Goal: Information Seeking & Learning: Find specific fact

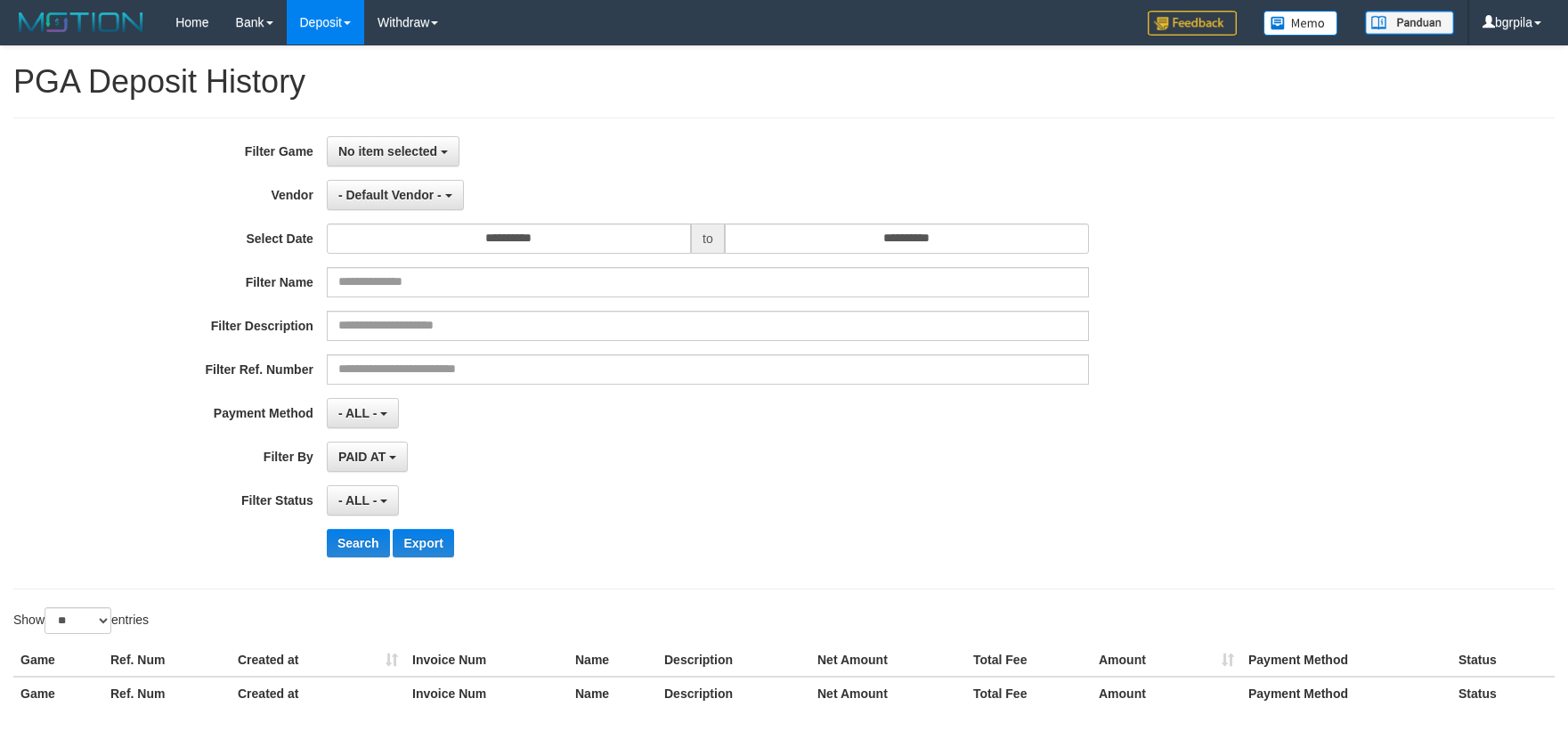
select select "**********"
select select "**"
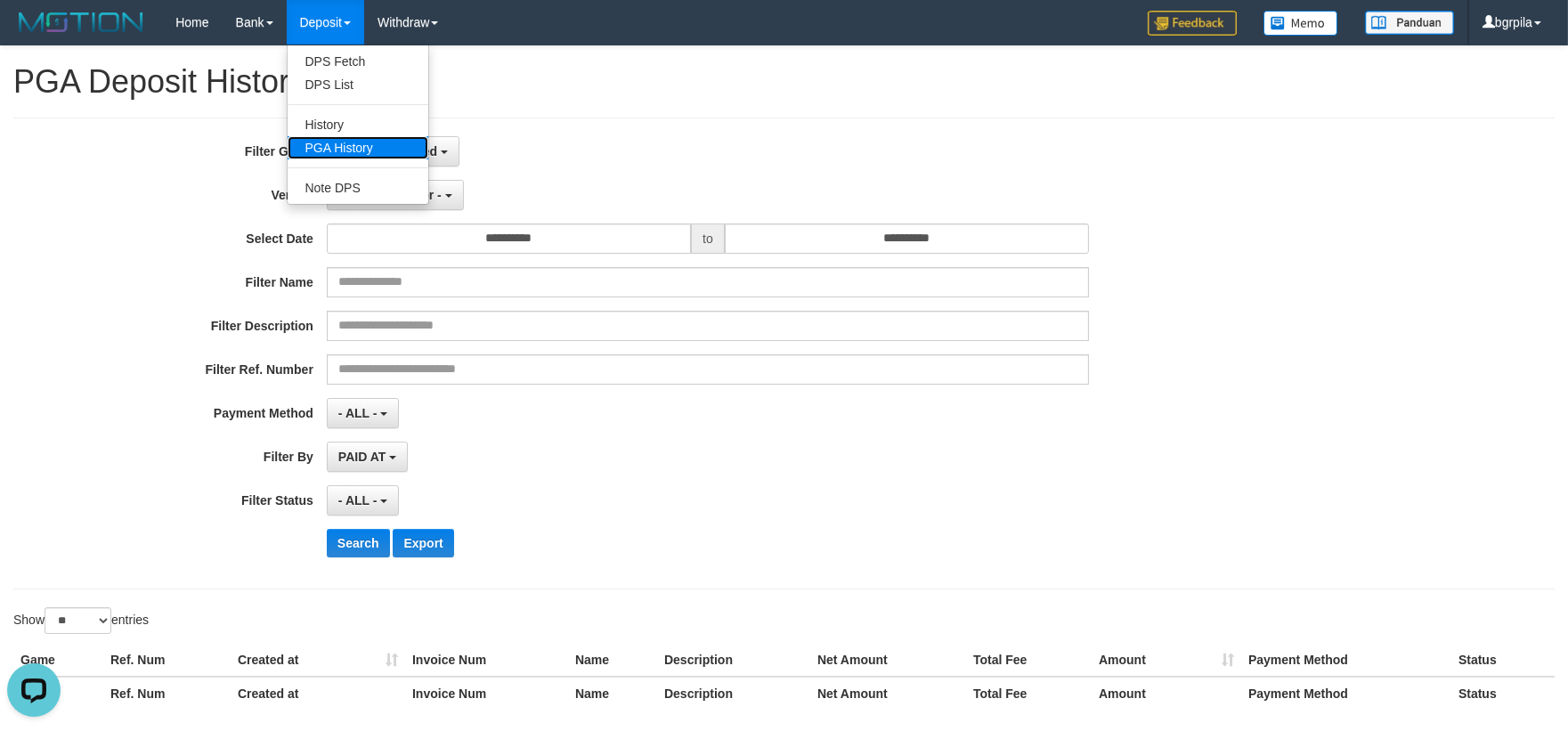
click at [317, 138] on link "PGA History" at bounding box center [357, 147] width 140 height 23
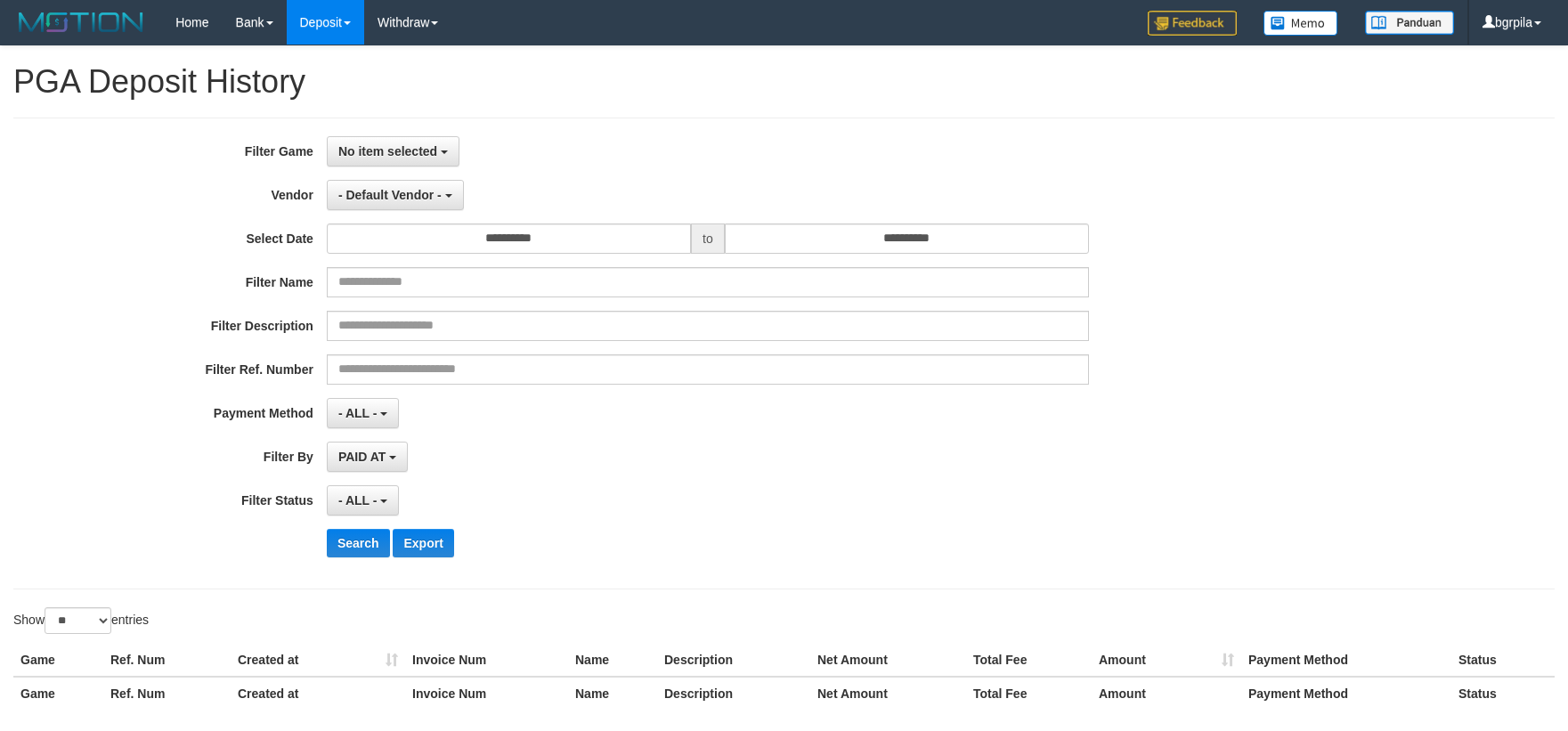
select select
select select "**"
click at [1416, 408] on div "**********" at bounding box center [784, 353] width 1568 height 435
click at [393, 140] on button "No item selected" at bounding box center [392, 151] width 132 height 30
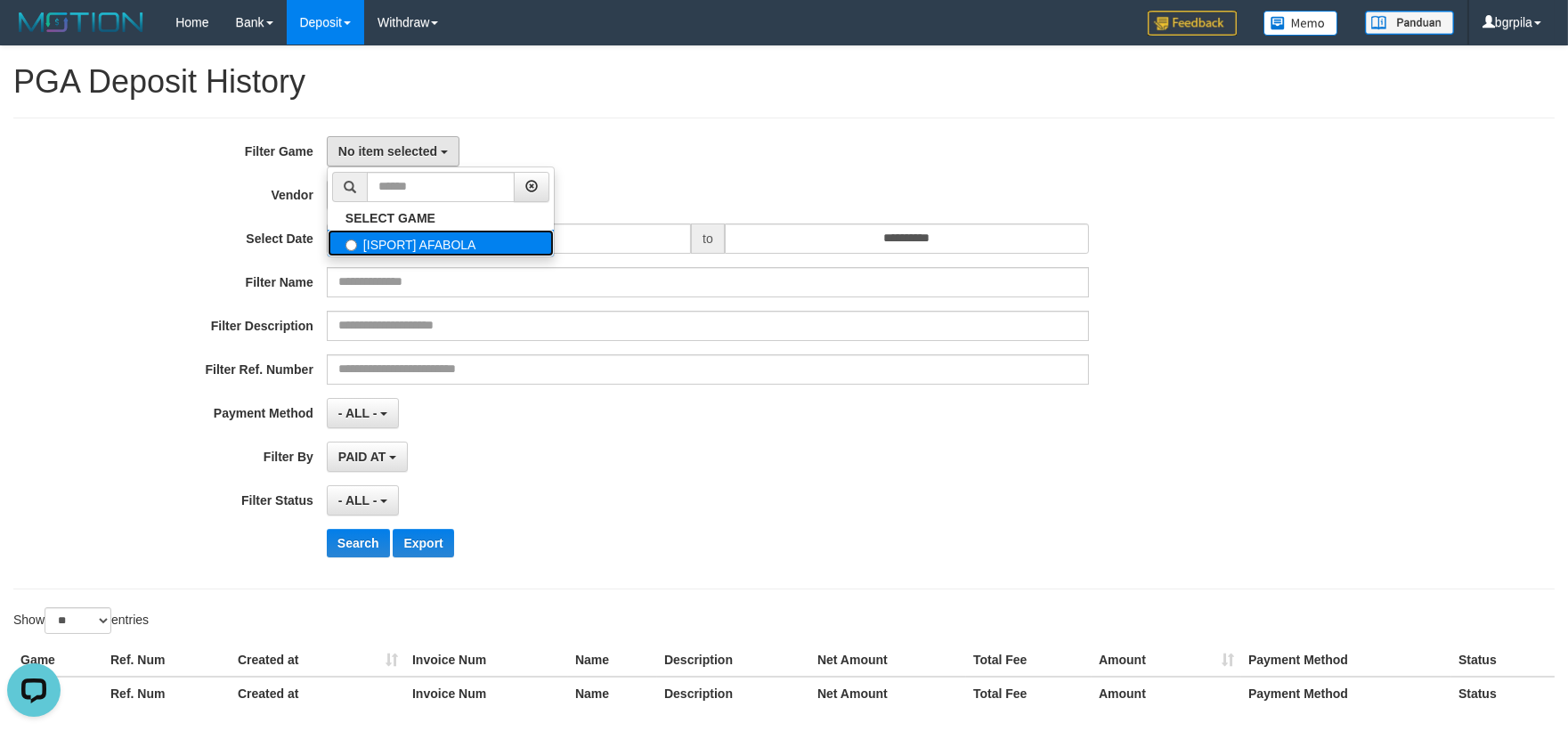
click at [347, 235] on label "[ISPORT] AFABOLA" at bounding box center [440, 243] width 226 height 27
select select "****"
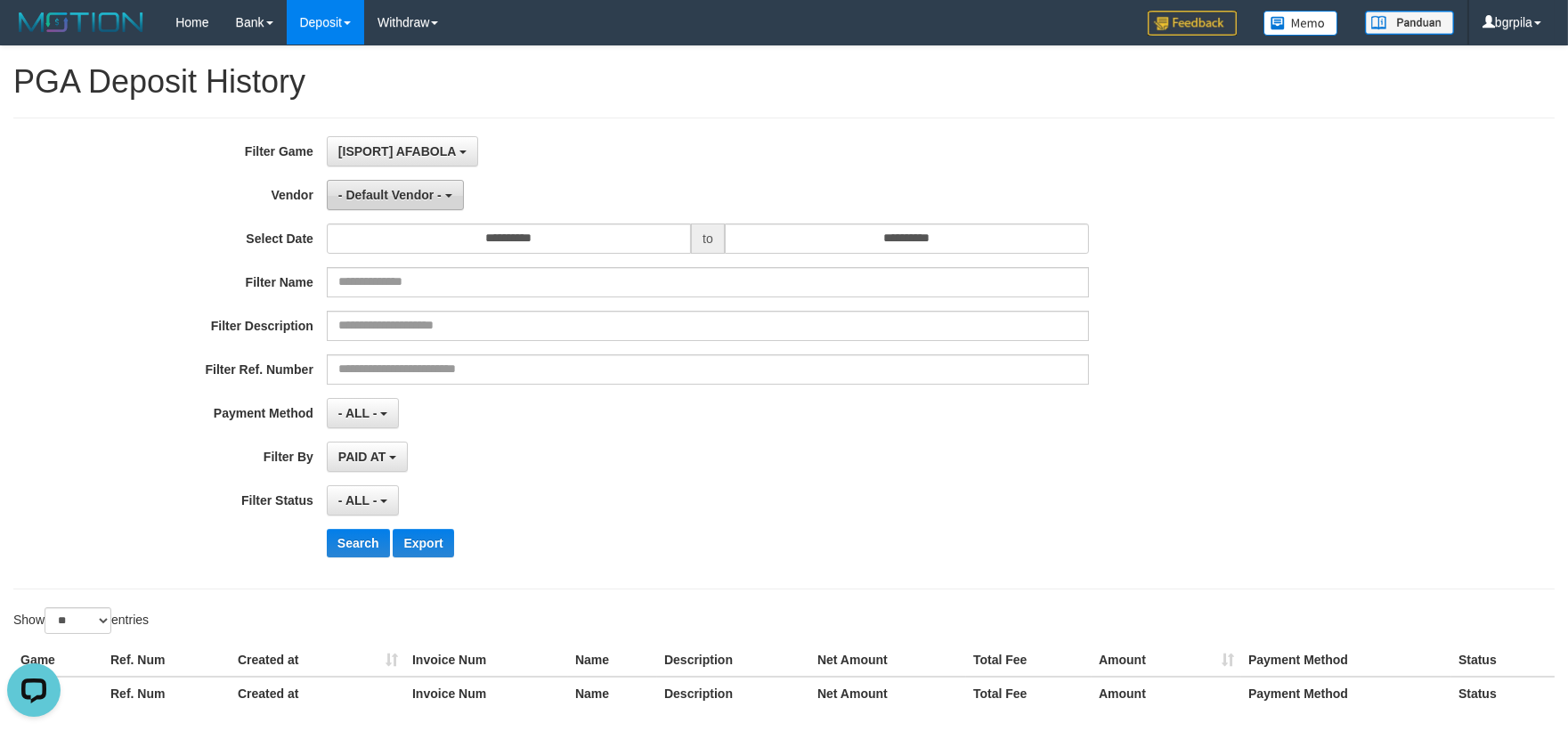
click at [388, 199] on span "- Default Vendor -" at bounding box center [390, 195] width 103 height 14
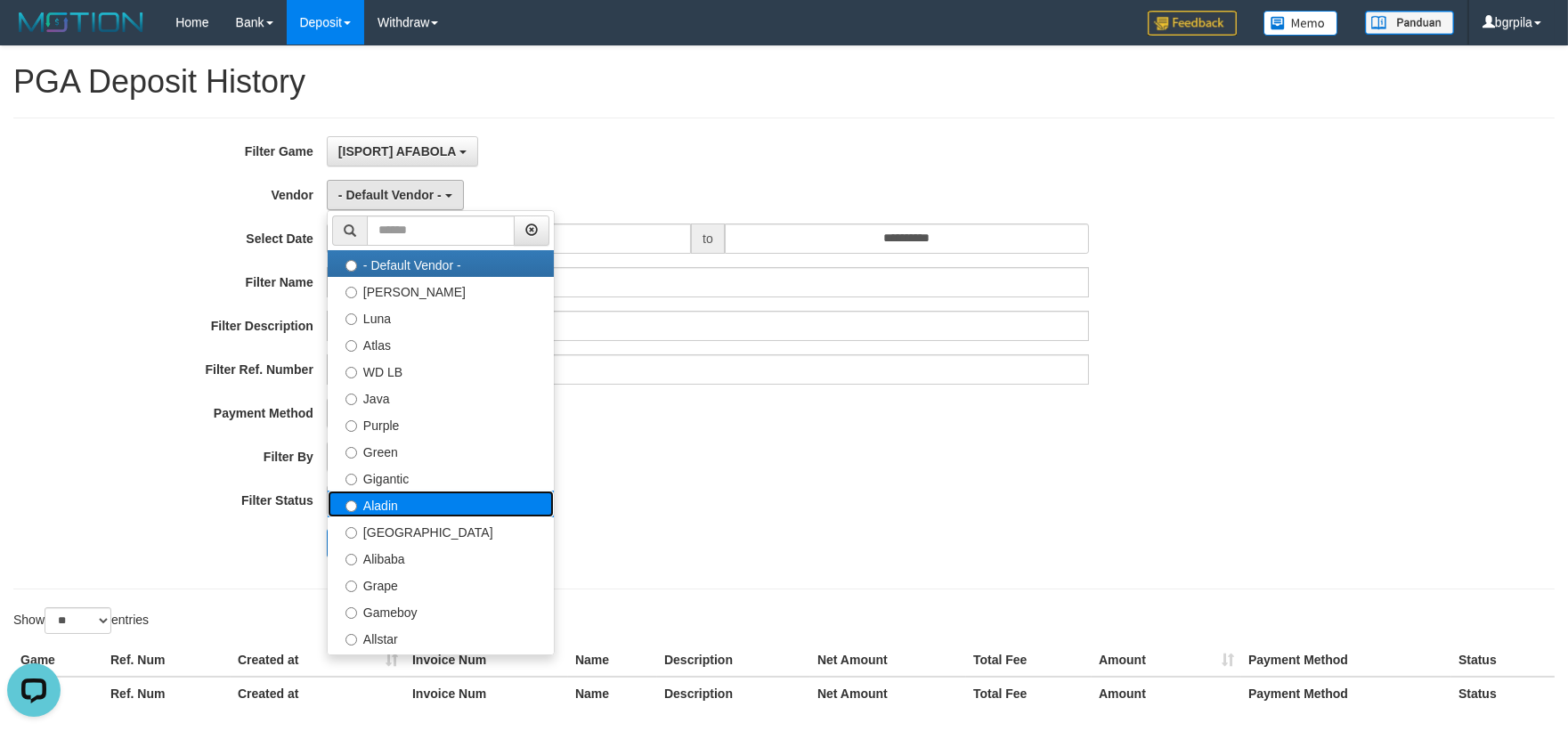
click at [408, 507] on label "Aladin" at bounding box center [440, 503] width 226 height 27
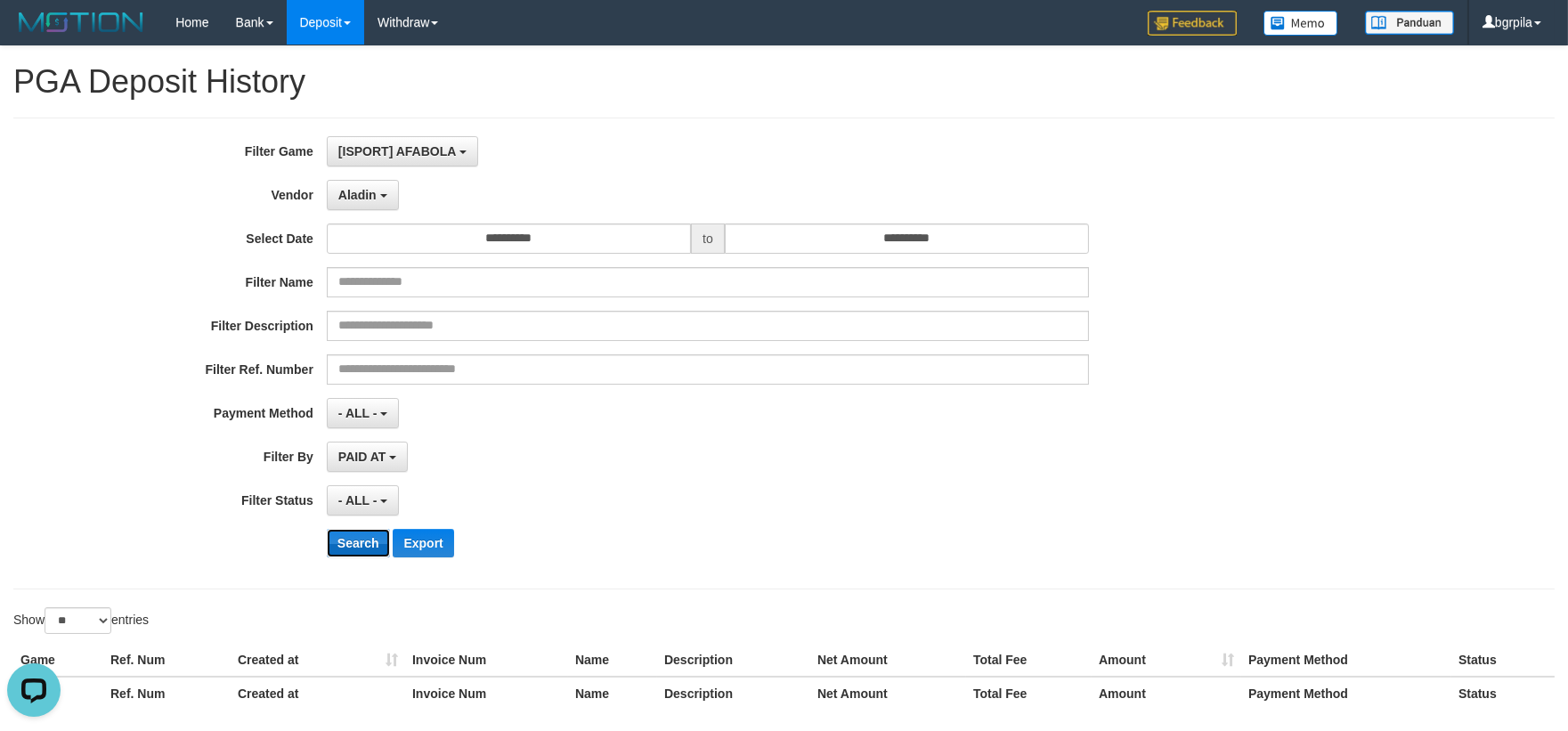
click at [363, 543] on button "Search" at bounding box center [358, 542] width 64 height 29
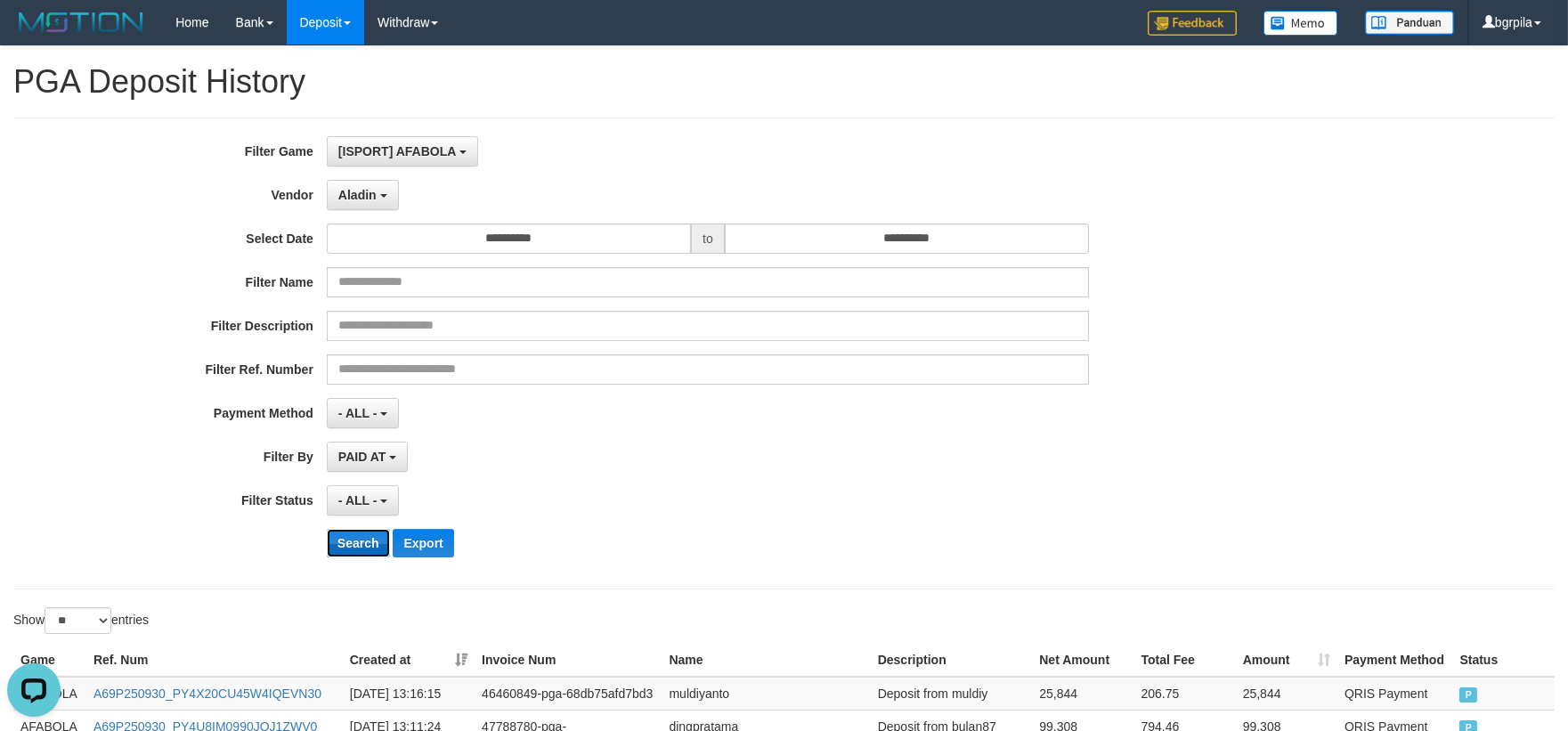
click at [357, 546] on button "Search" at bounding box center [358, 542] width 64 height 29
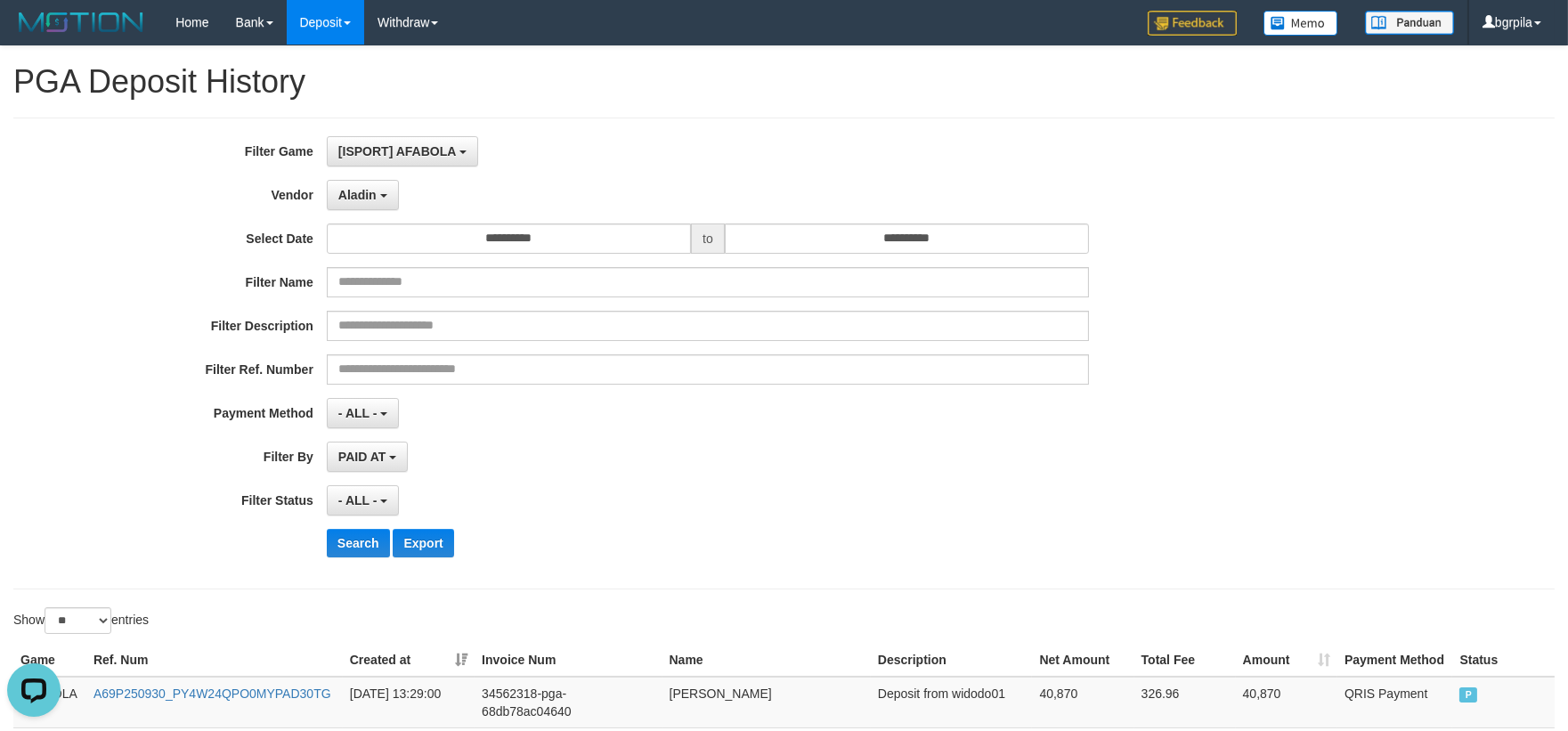
click at [1098, 394] on div "**********" at bounding box center [654, 353] width 1307 height 435
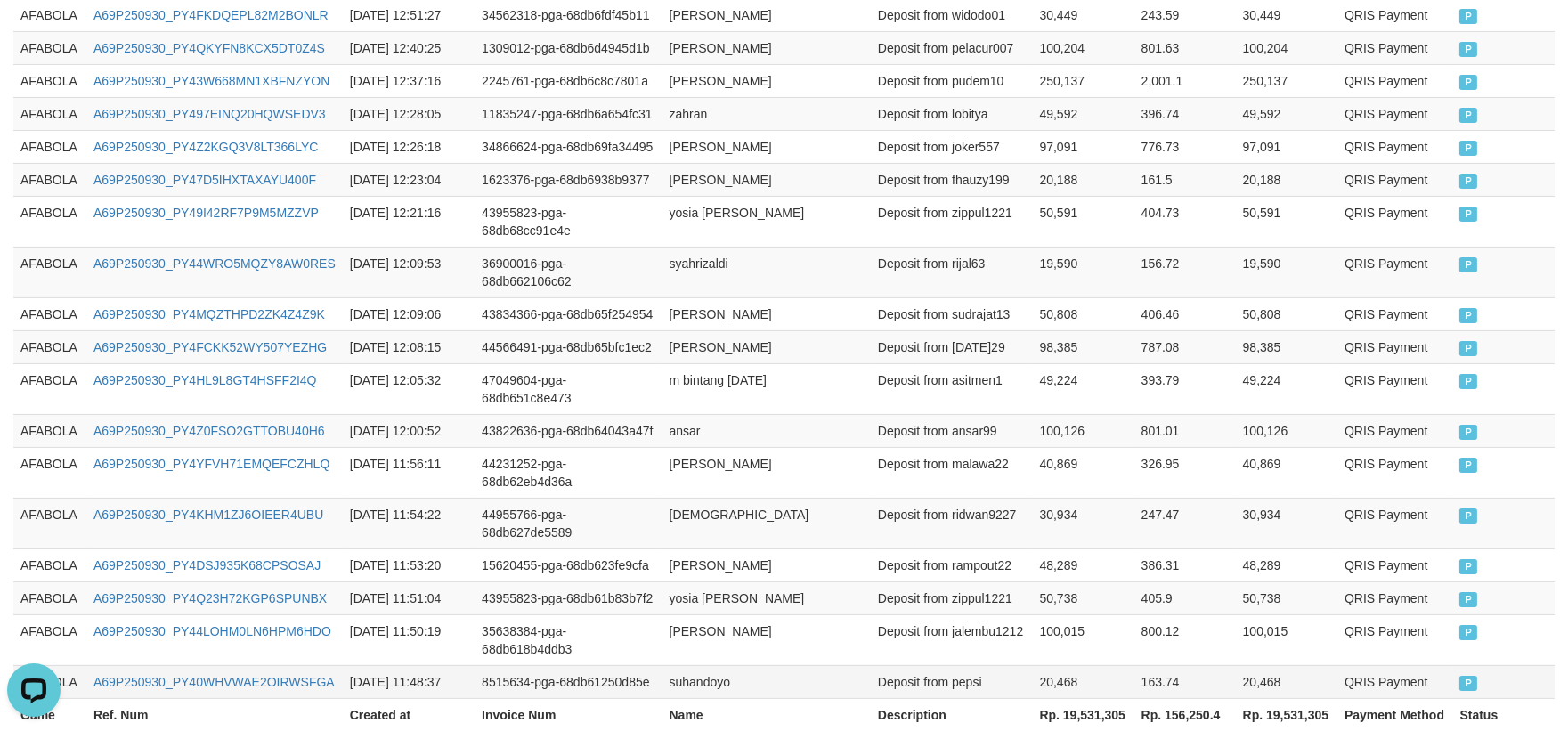
scroll to position [1107, 0]
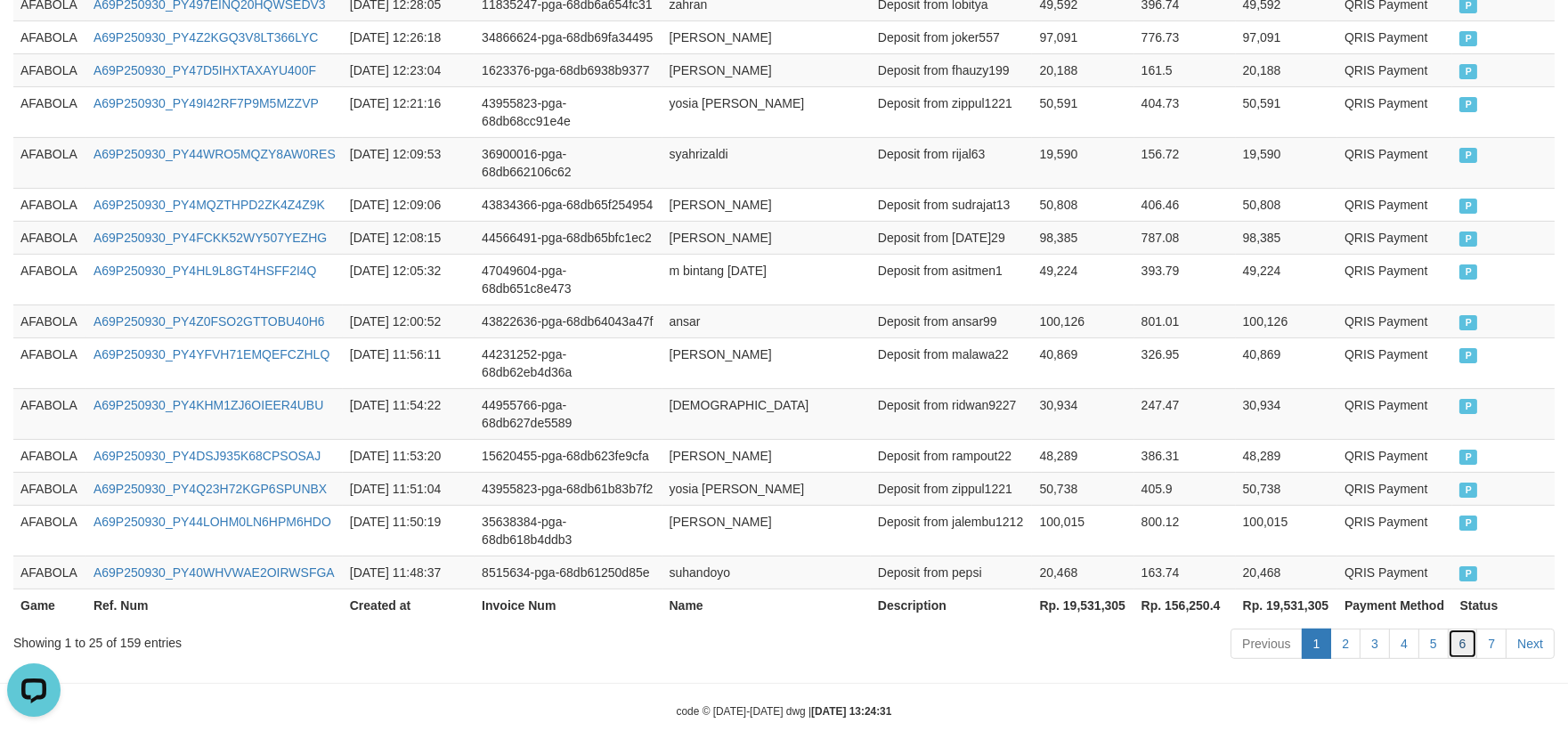
click at [1469, 629] on link "6" at bounding box center [1463, 643] width 30 height 30
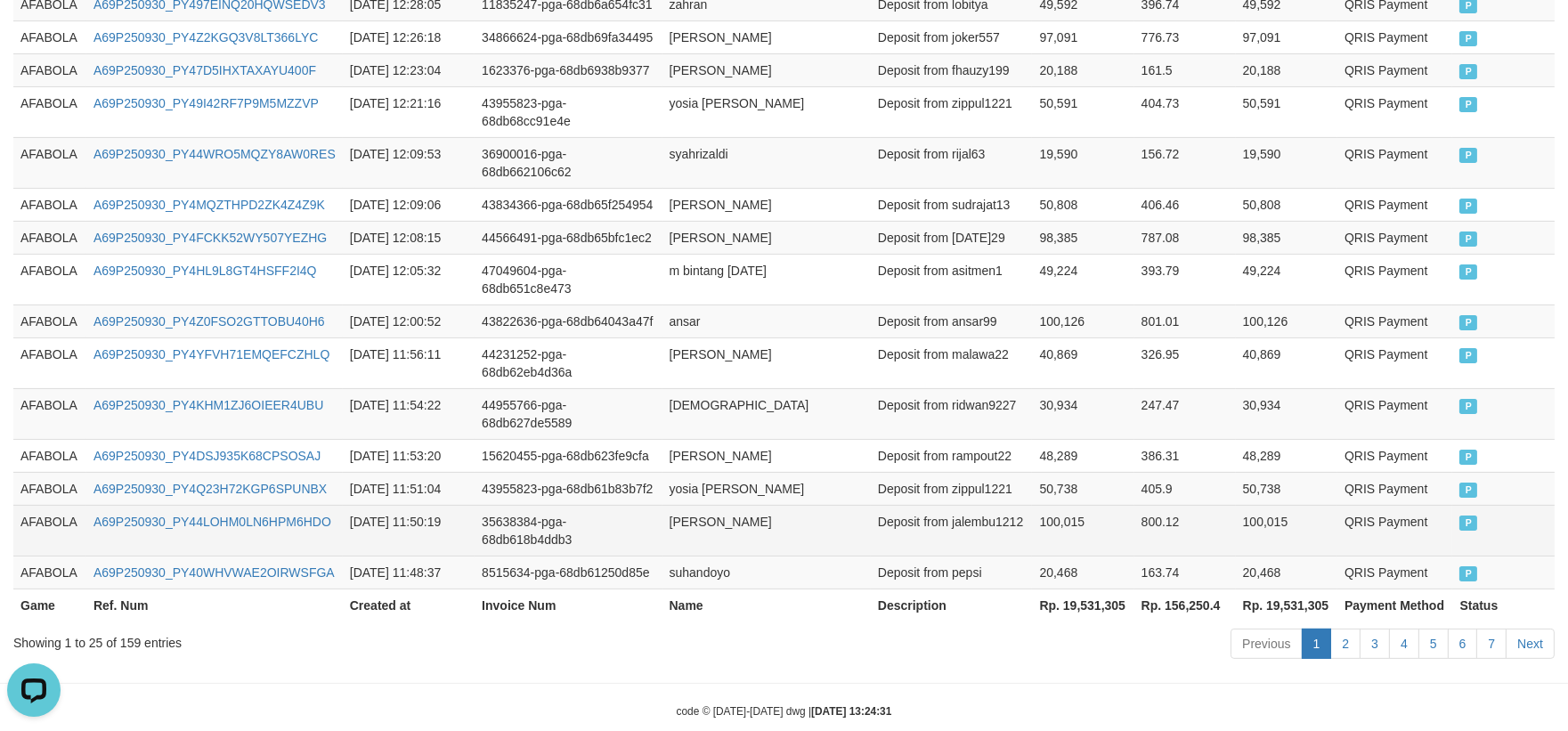
scroll to position [1179, 0]
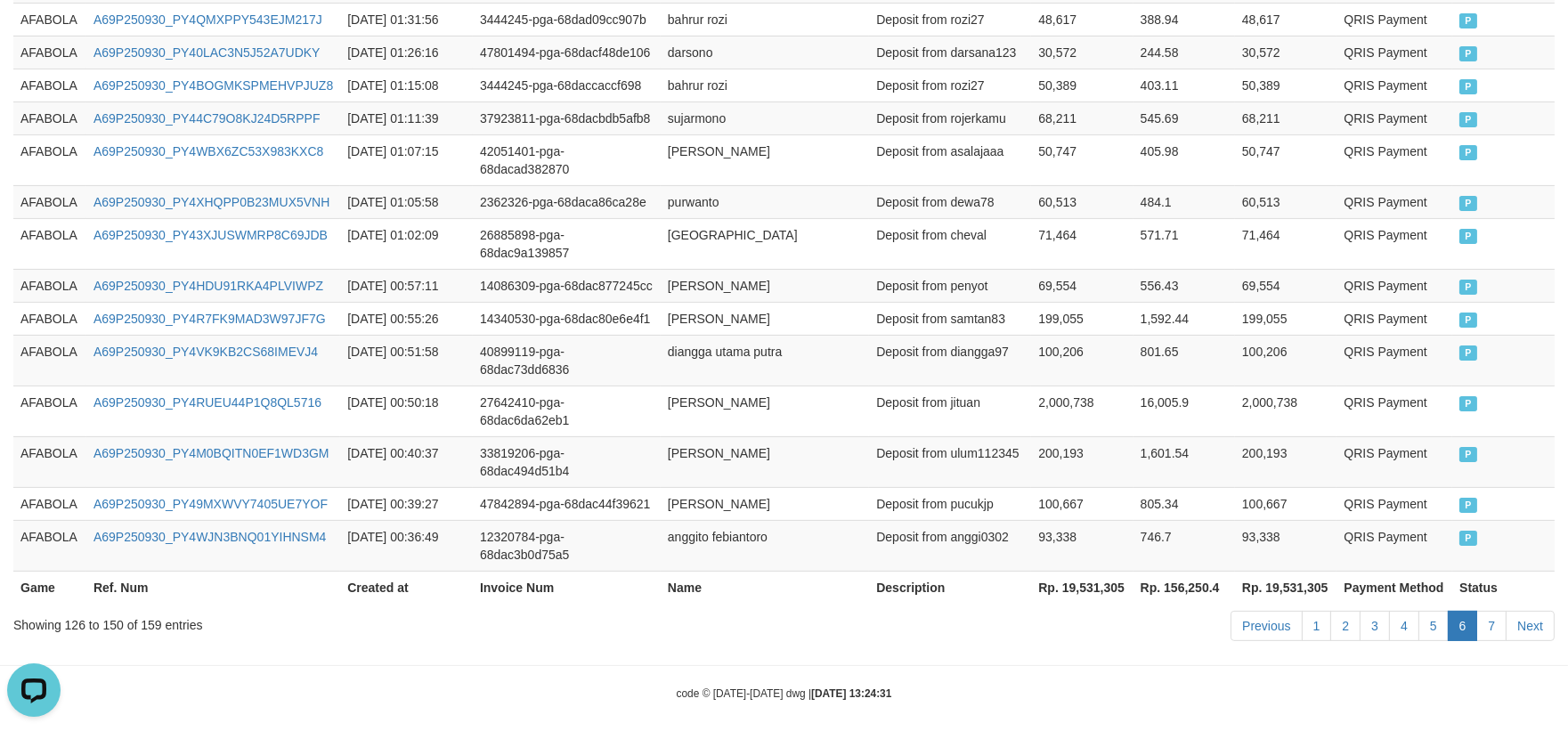
click at [1171, 495] on td "805.34" at bounding box center [1184, 502] width 101 height 33
click at [1495, 616] on link "7" at bounding box center [1491, 626] width 30 height 30
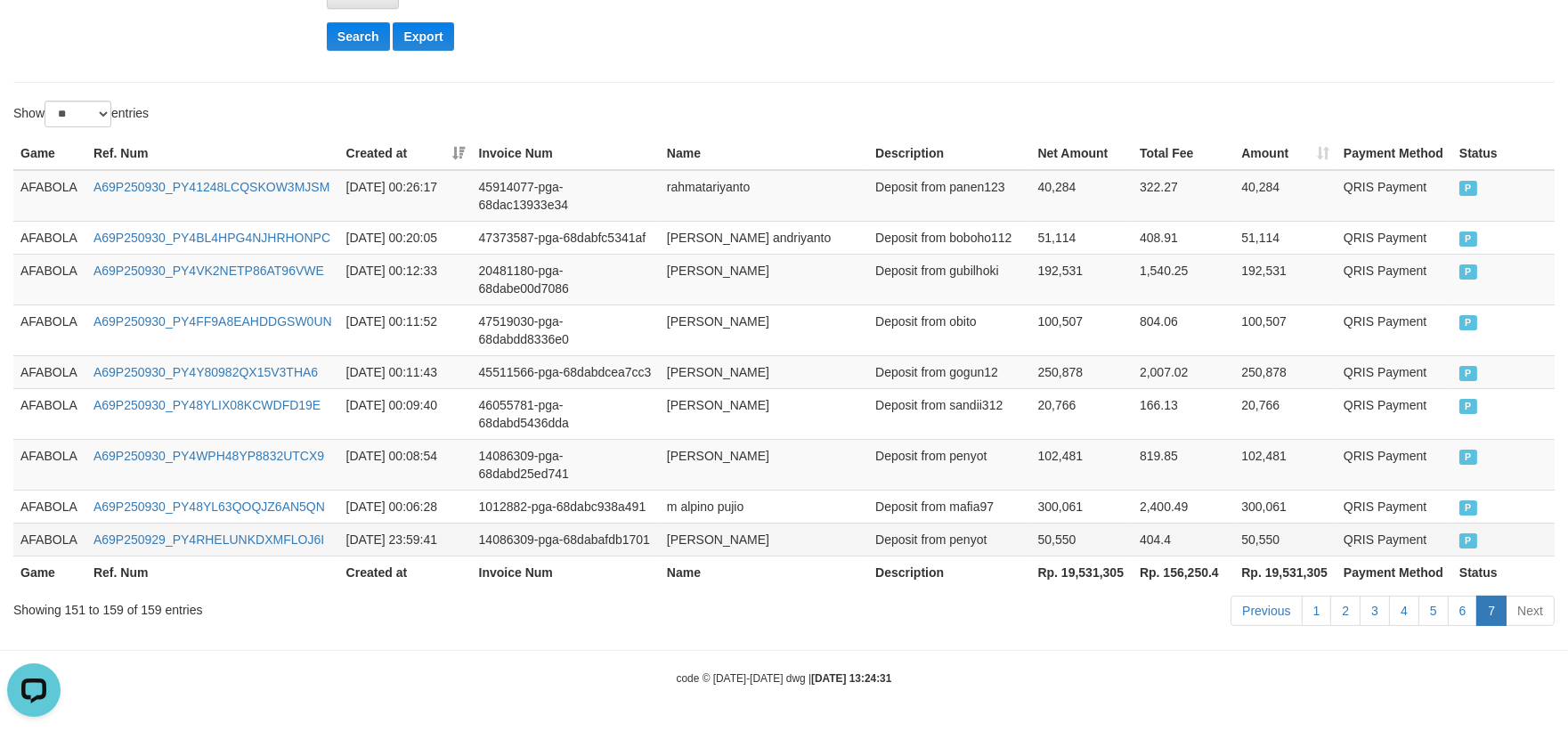
scroll to position [472, 0]
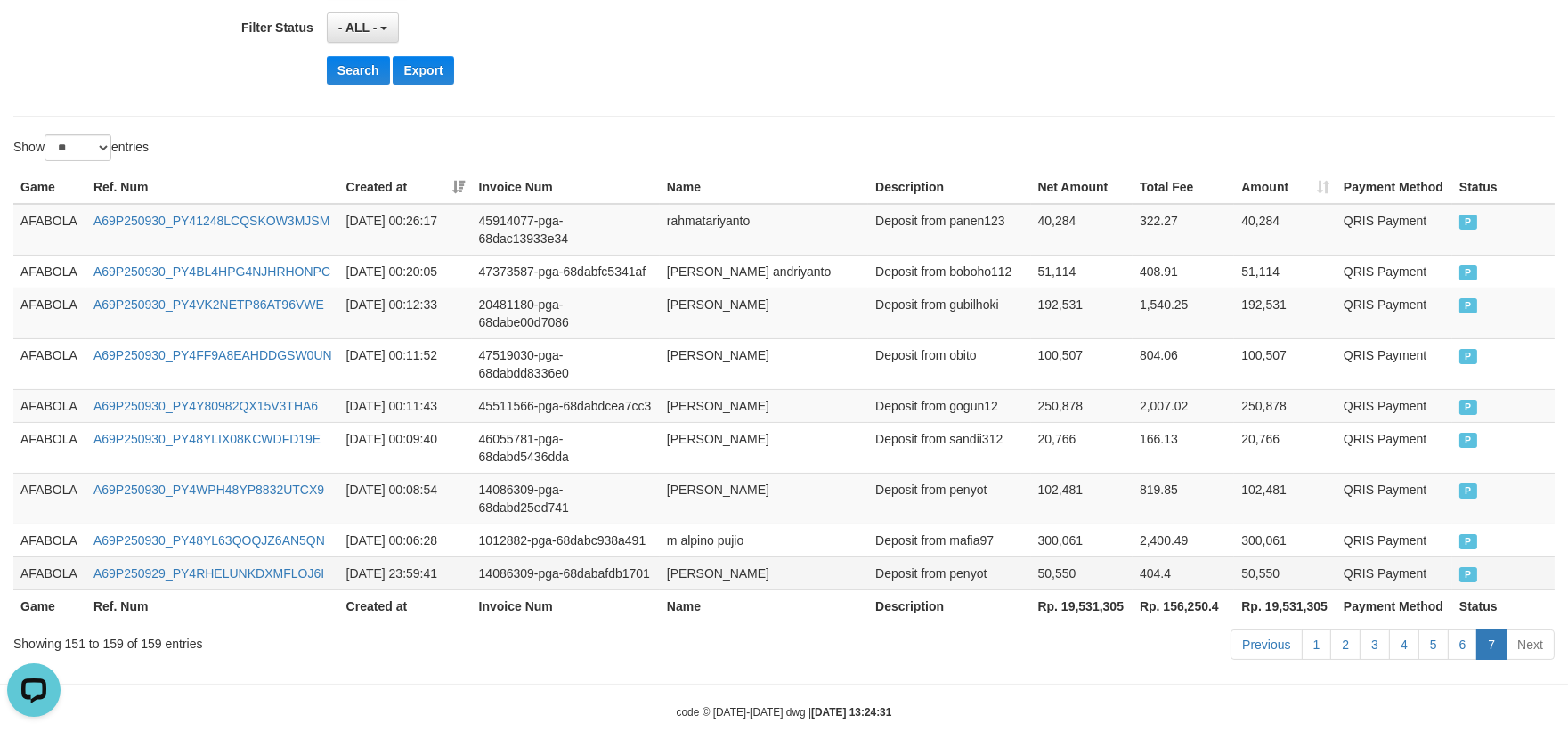
click at [1257, 556] on td "50,550" at bounding box center [1284, 572] width 102 height 33
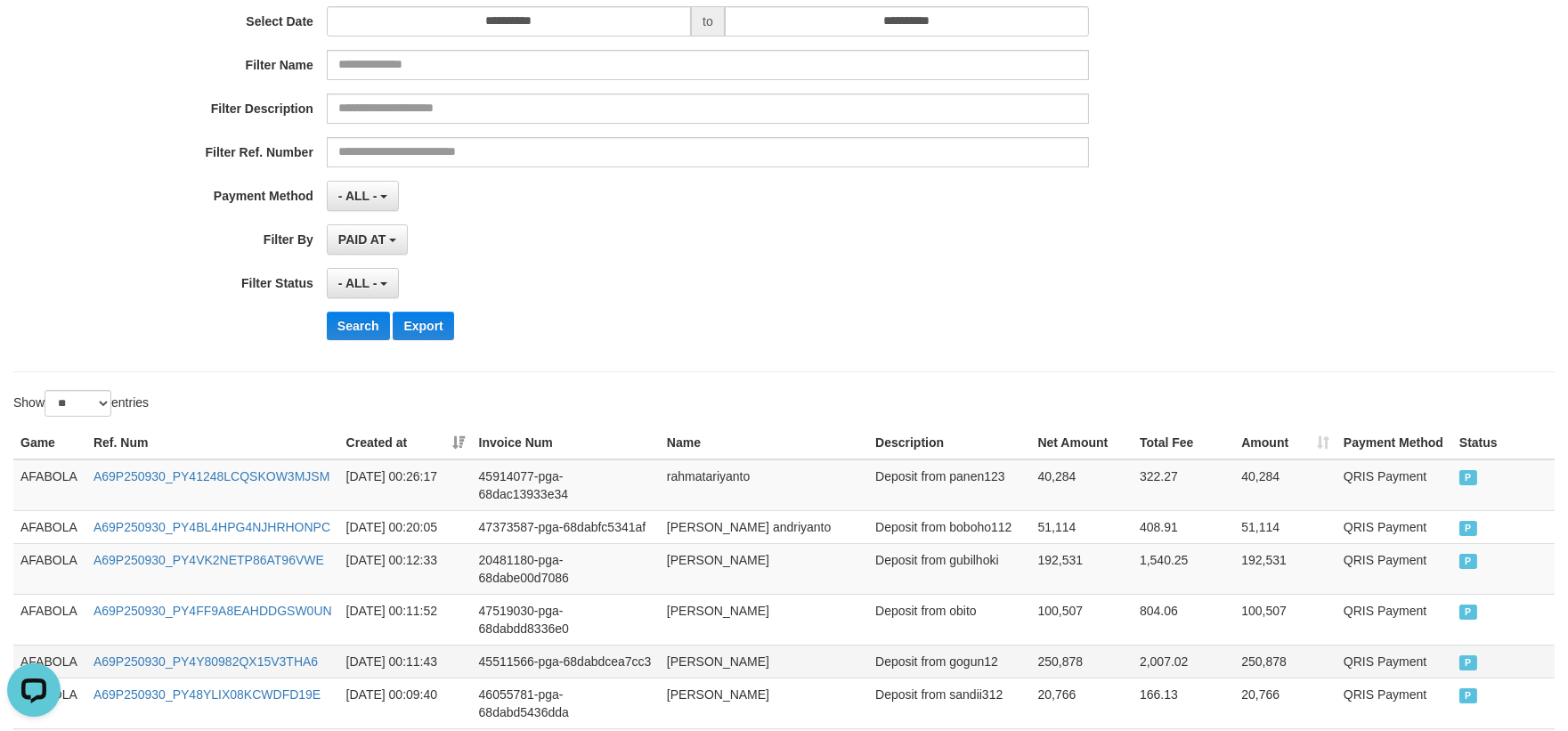
scroll to position [0, 0]
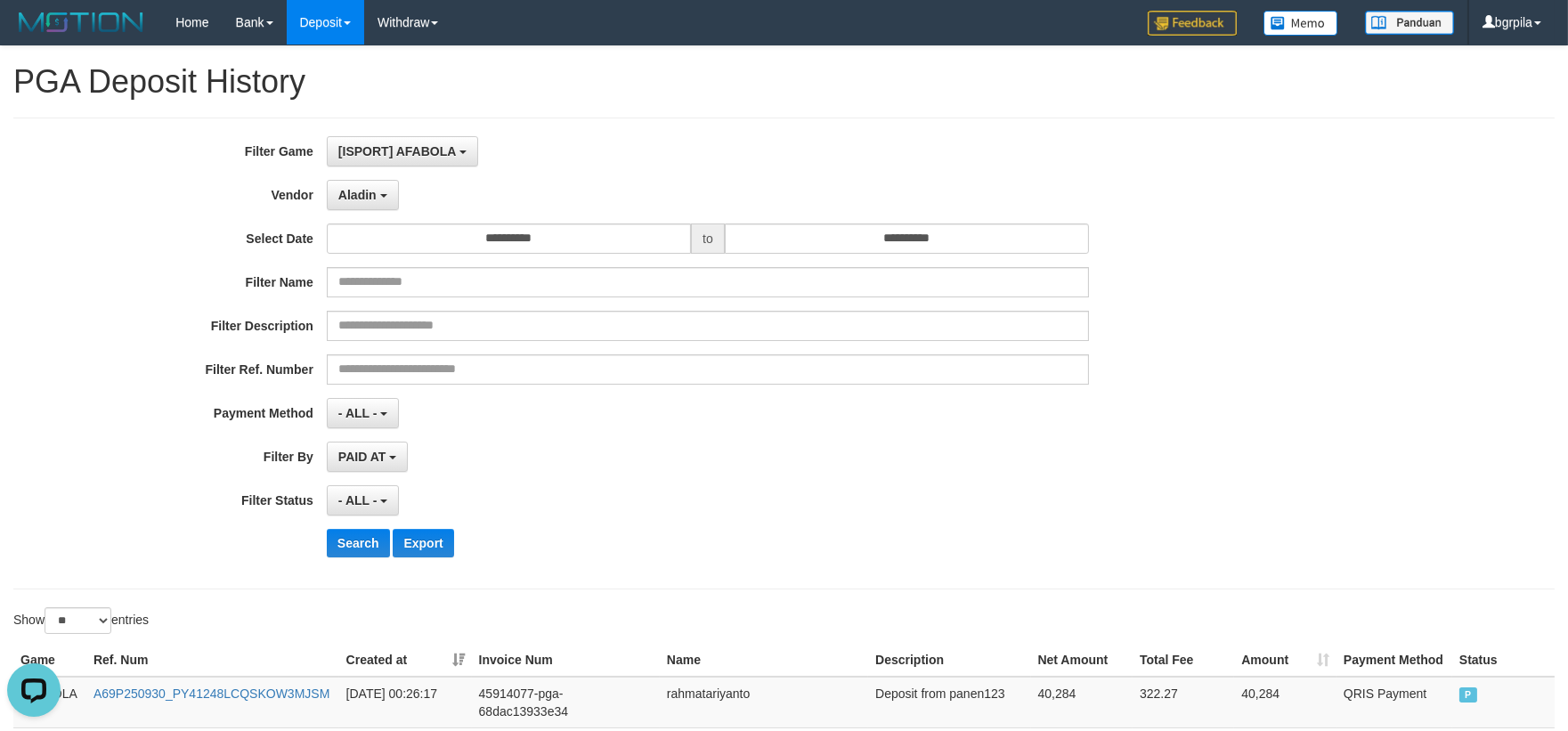
click at [1098, 396] on div "**********" at bounding box center [654, 353] width 1307 height 435
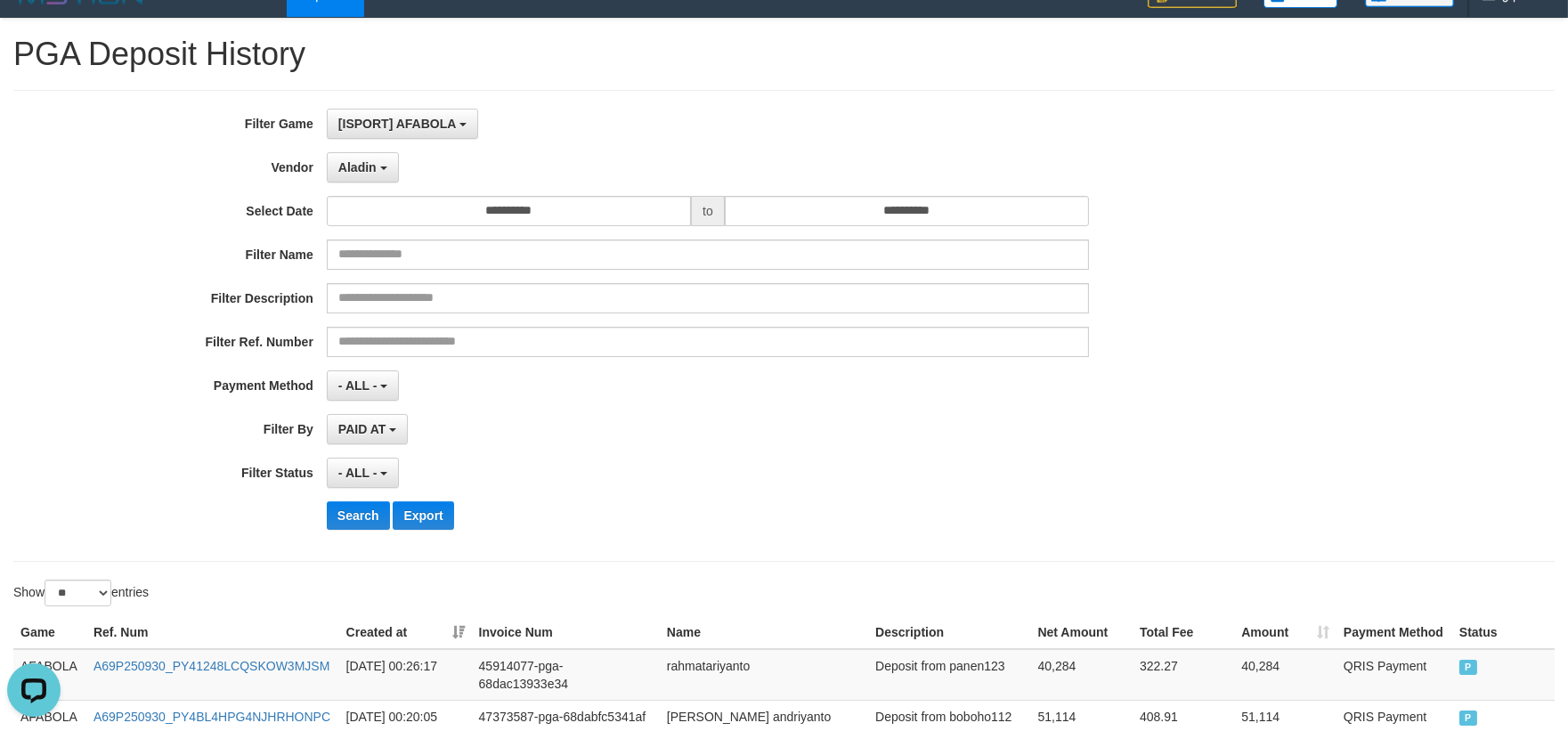
scroll to position [472, 0]
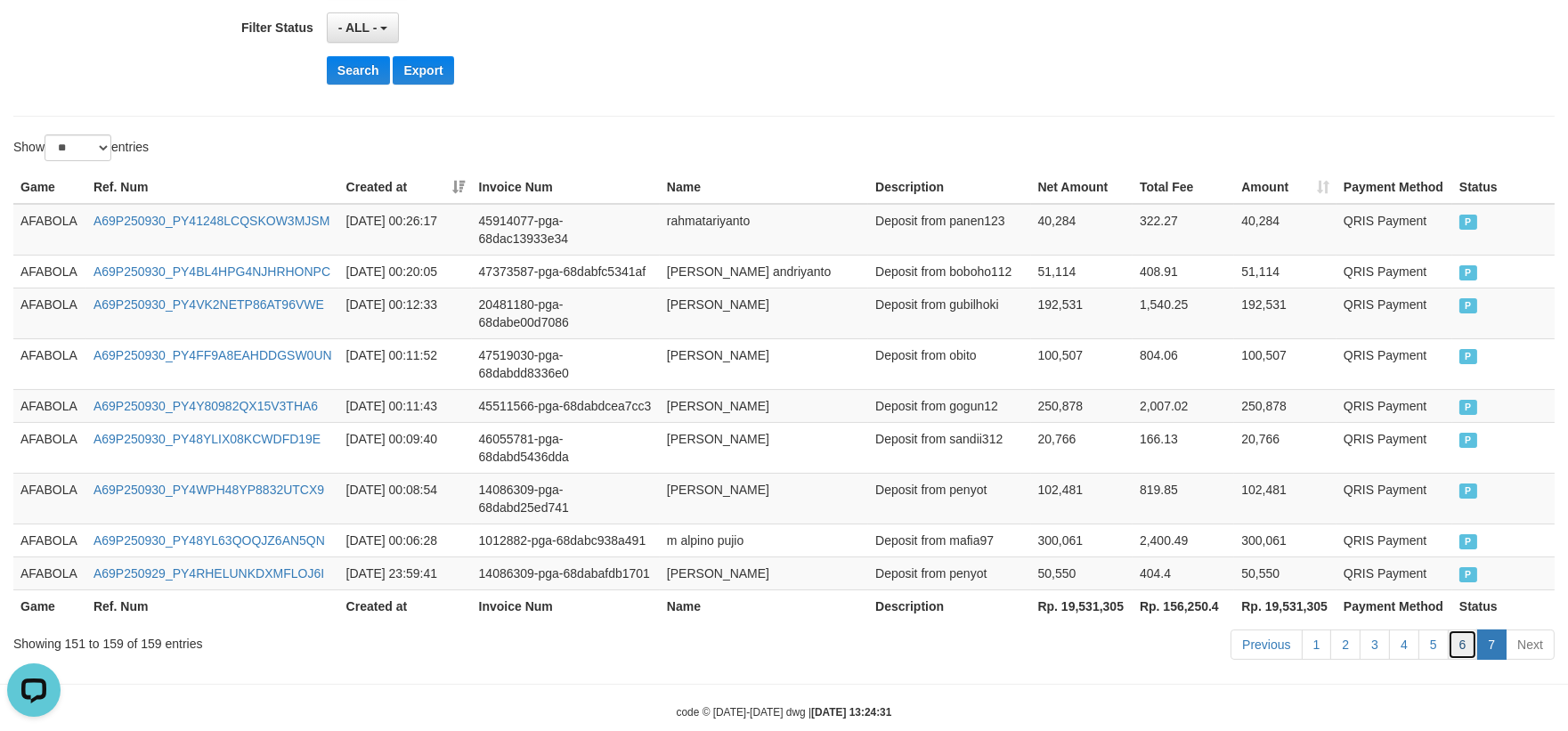
click at [1470, 630] on link "6" at bounding box center [1463, 644] width 30 height 30
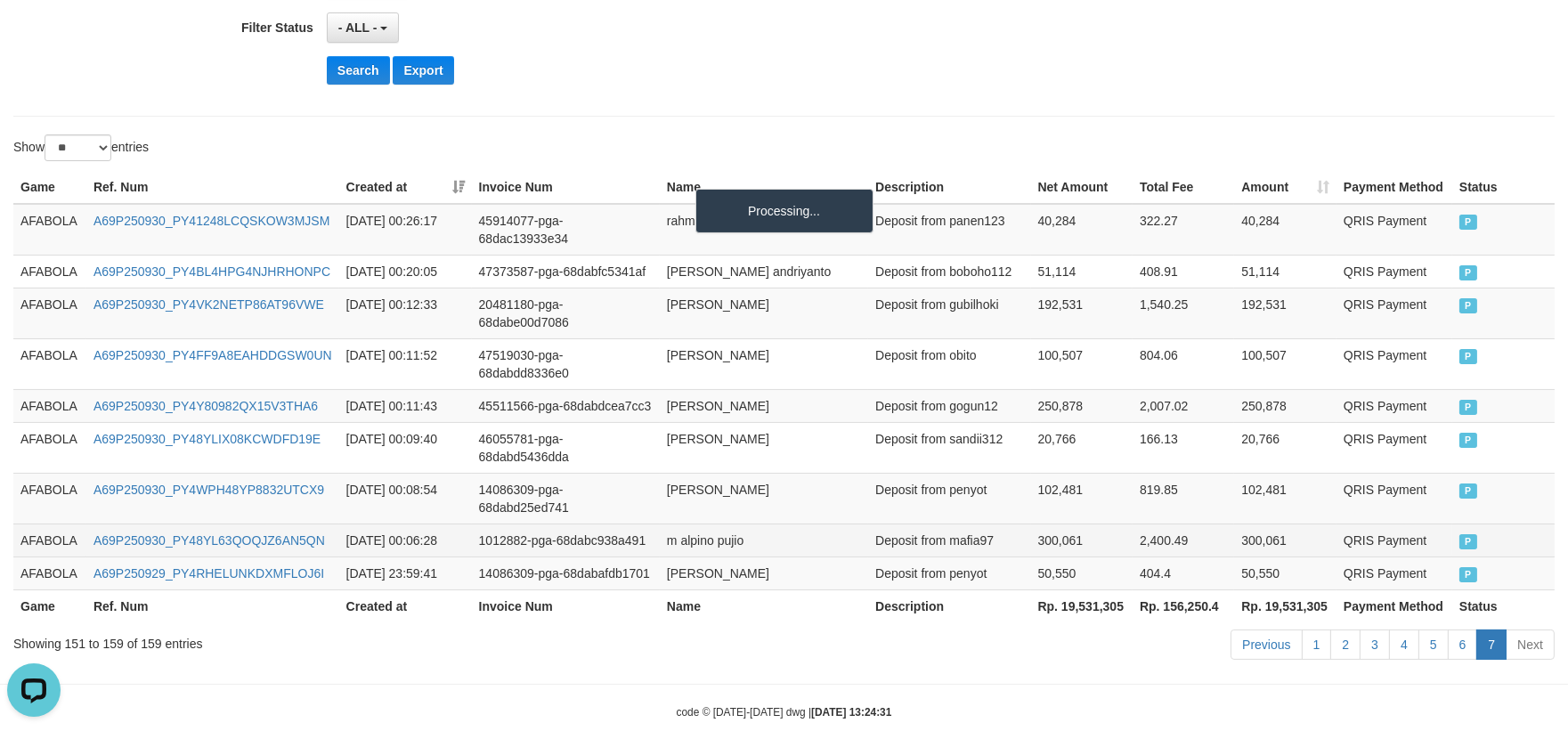
scroll to position [1179, 0]
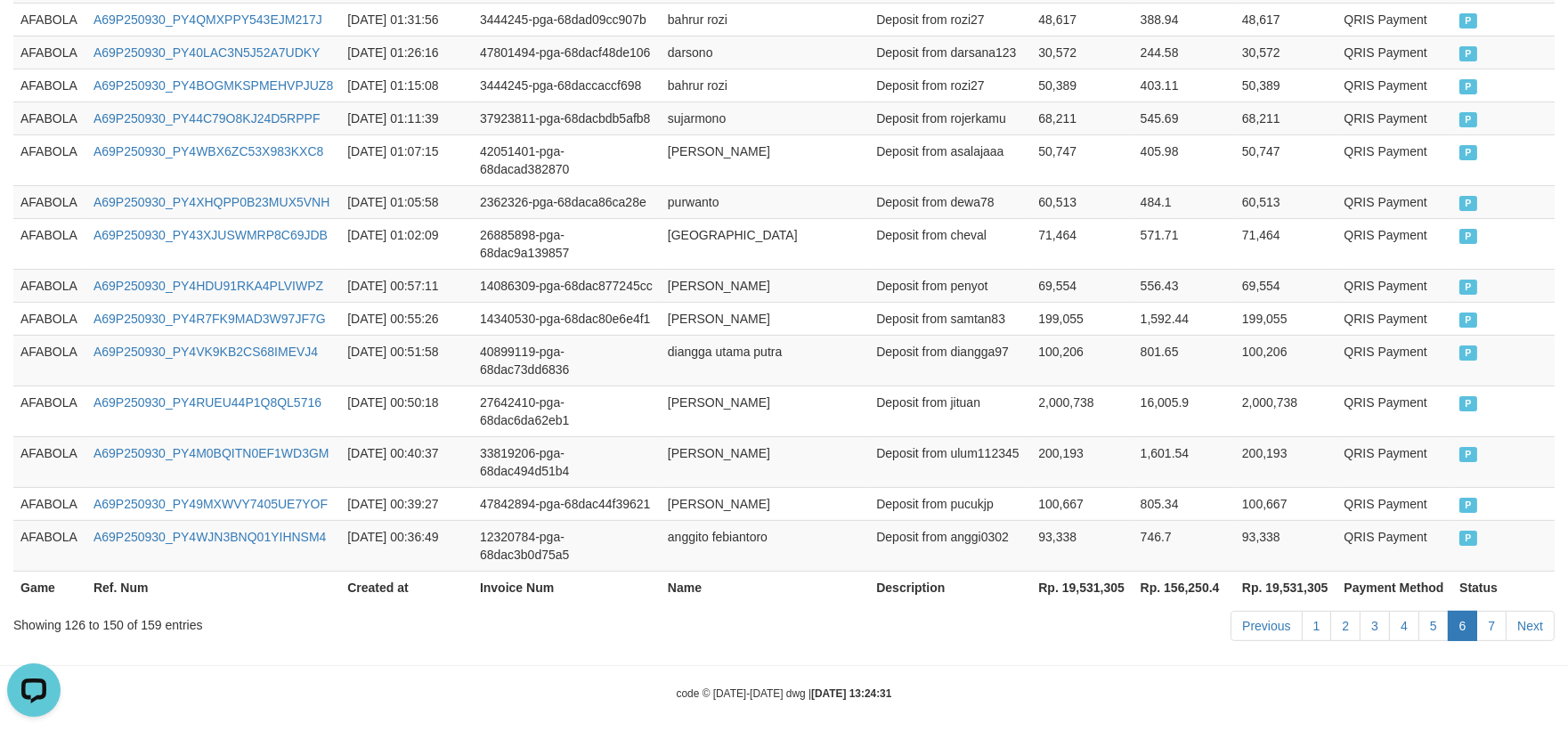
click at [1216, 496] on td "805.34" at bounding box center [1184, 502] width 101 height 33
click at [1422, 613] on link "5" at bounding box center [1433, 626] width 30 height 30
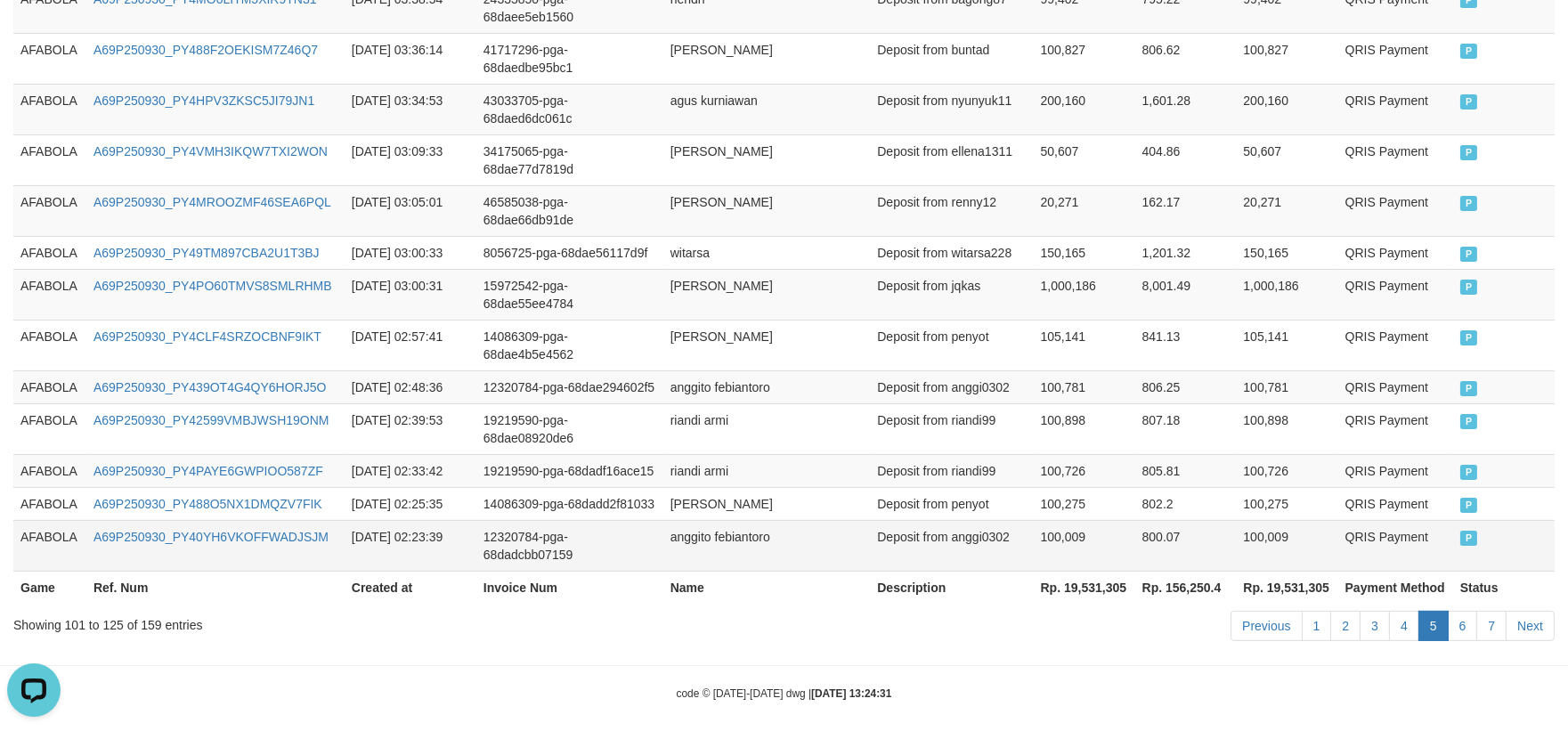
click at [1198, 520] on td "800.07" at bounding box center [1186, 545] width 101 height 51
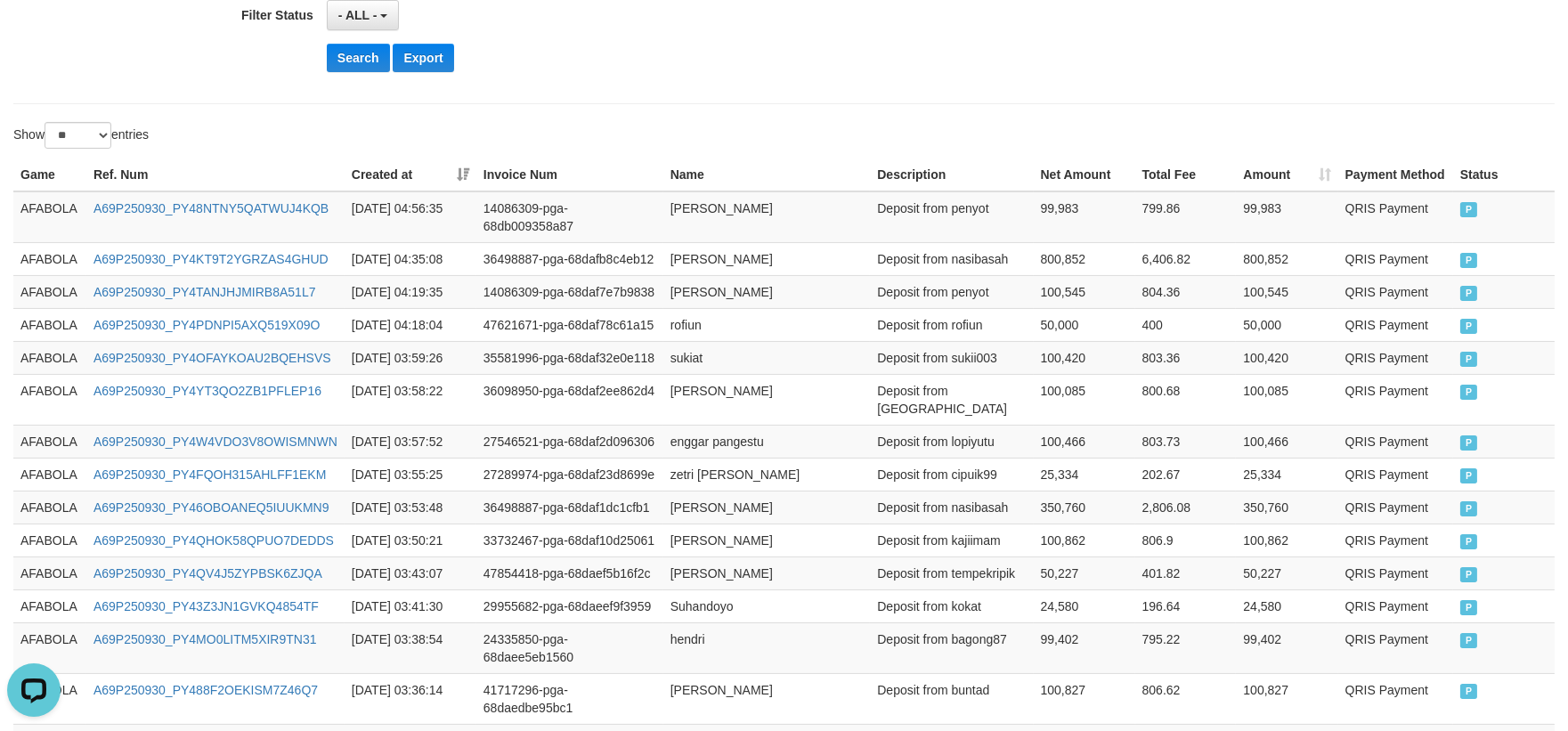
scroll to position [235, 0]
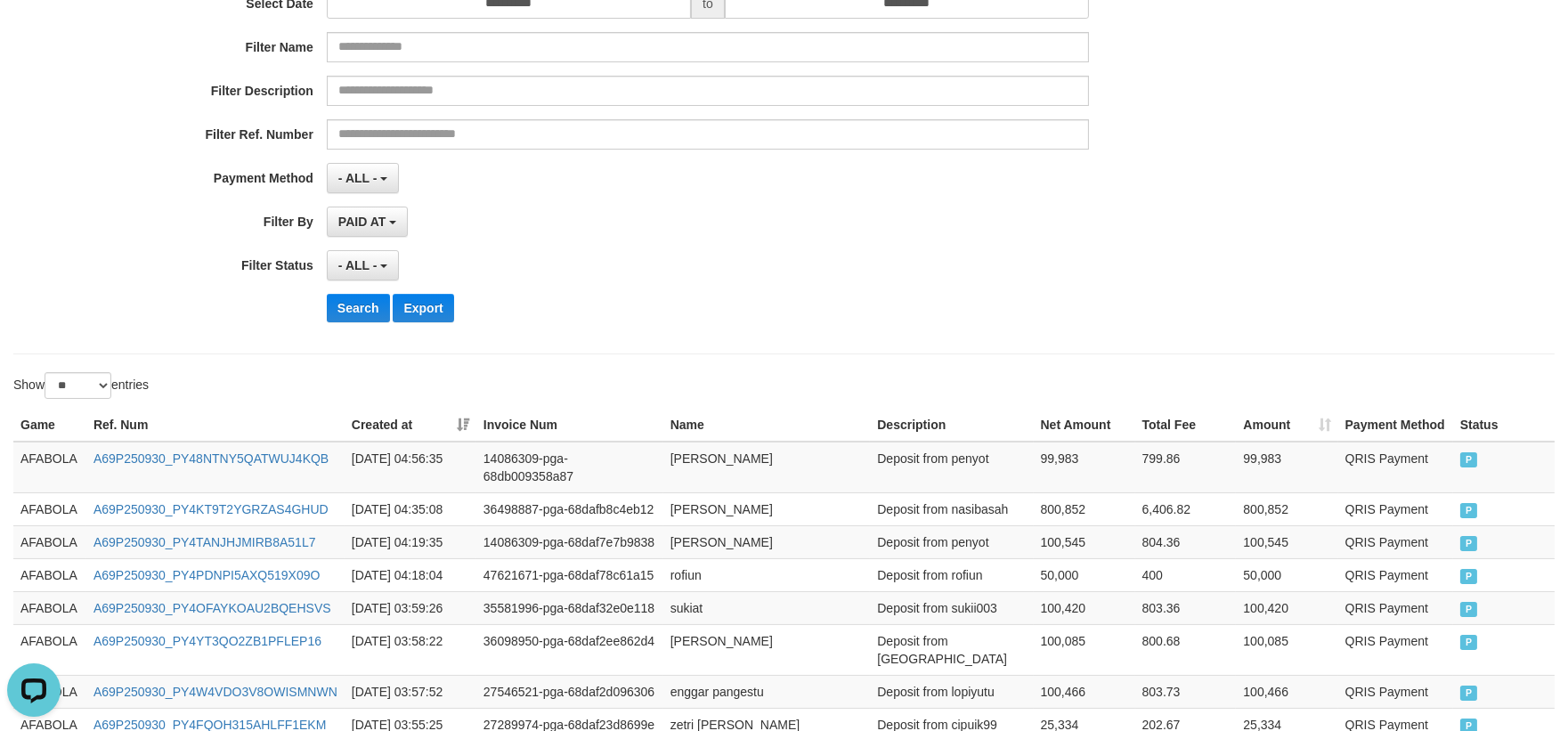
click at [469, 416] on th "Created at" at bounding box center [410, 425] width 131 height 33
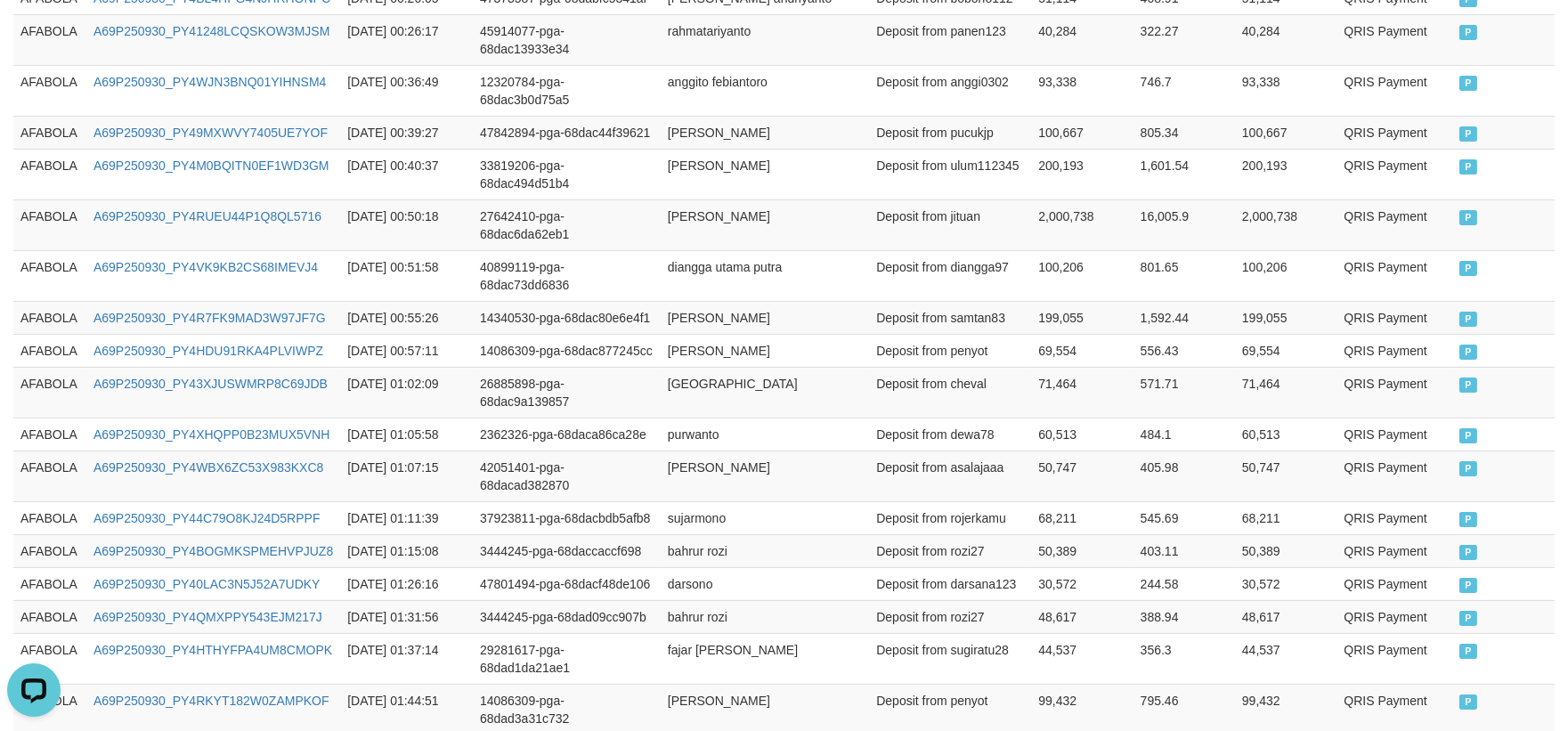
scroll to position [1143, 0]
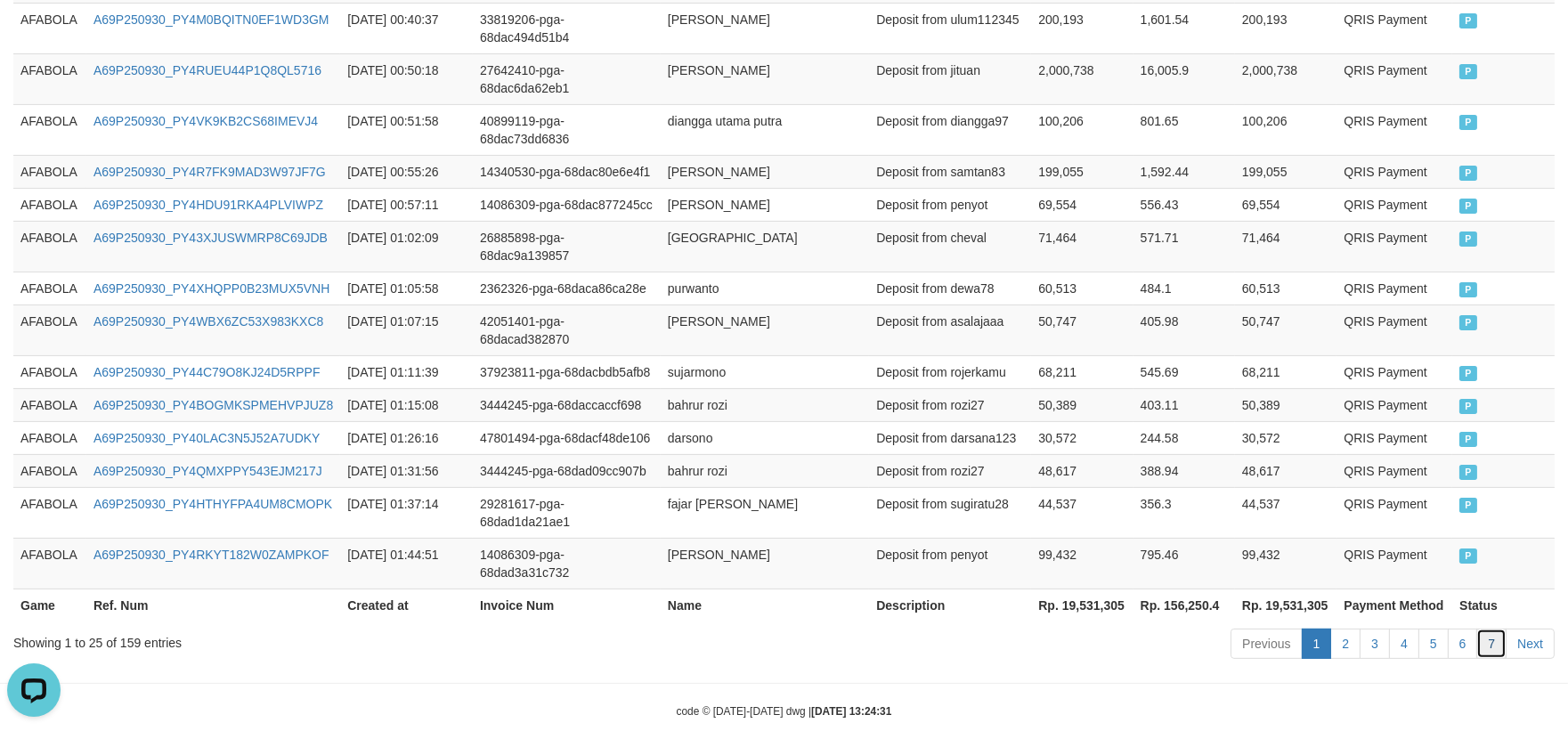
click at [1483, 629] on link "7" at bounding box center [1491, 643] width 30 height 30
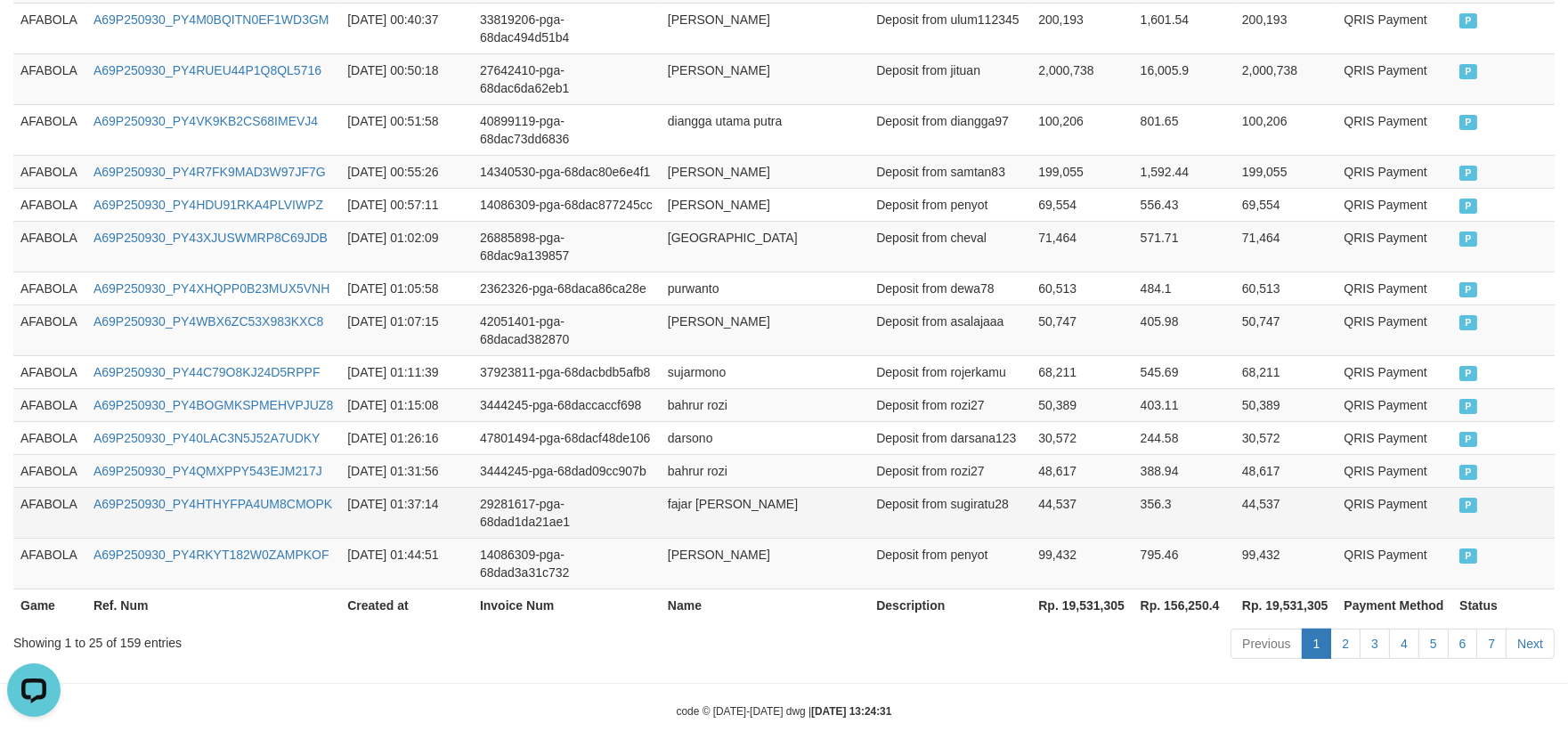
scroll to position [490, 0]
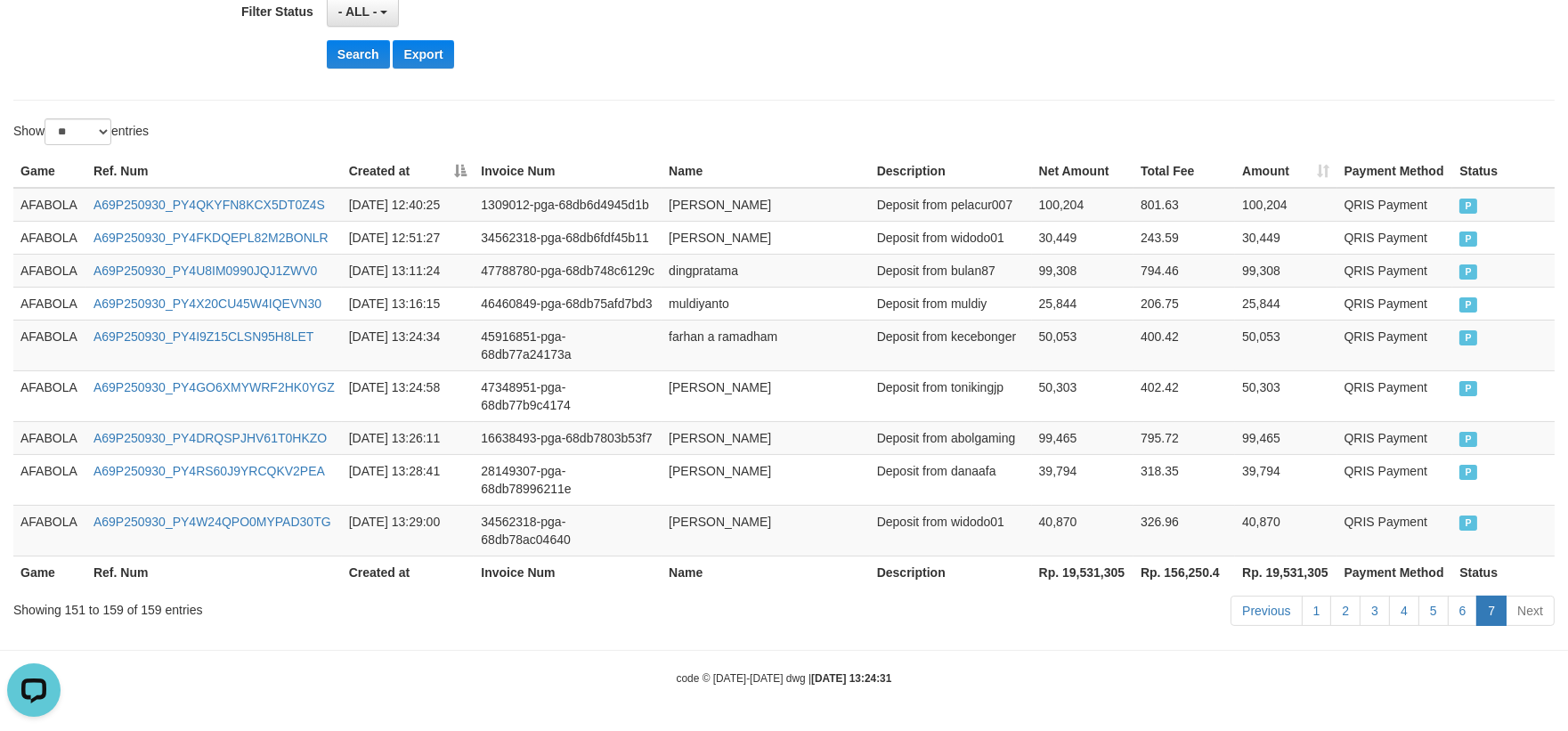
click at [1173, 494] on td "318.35" at bounding box center [1184, 478] width 101 height 51
click at [1455, 613] on link "6" at bounding box center [1463, 611] width 30 height 30
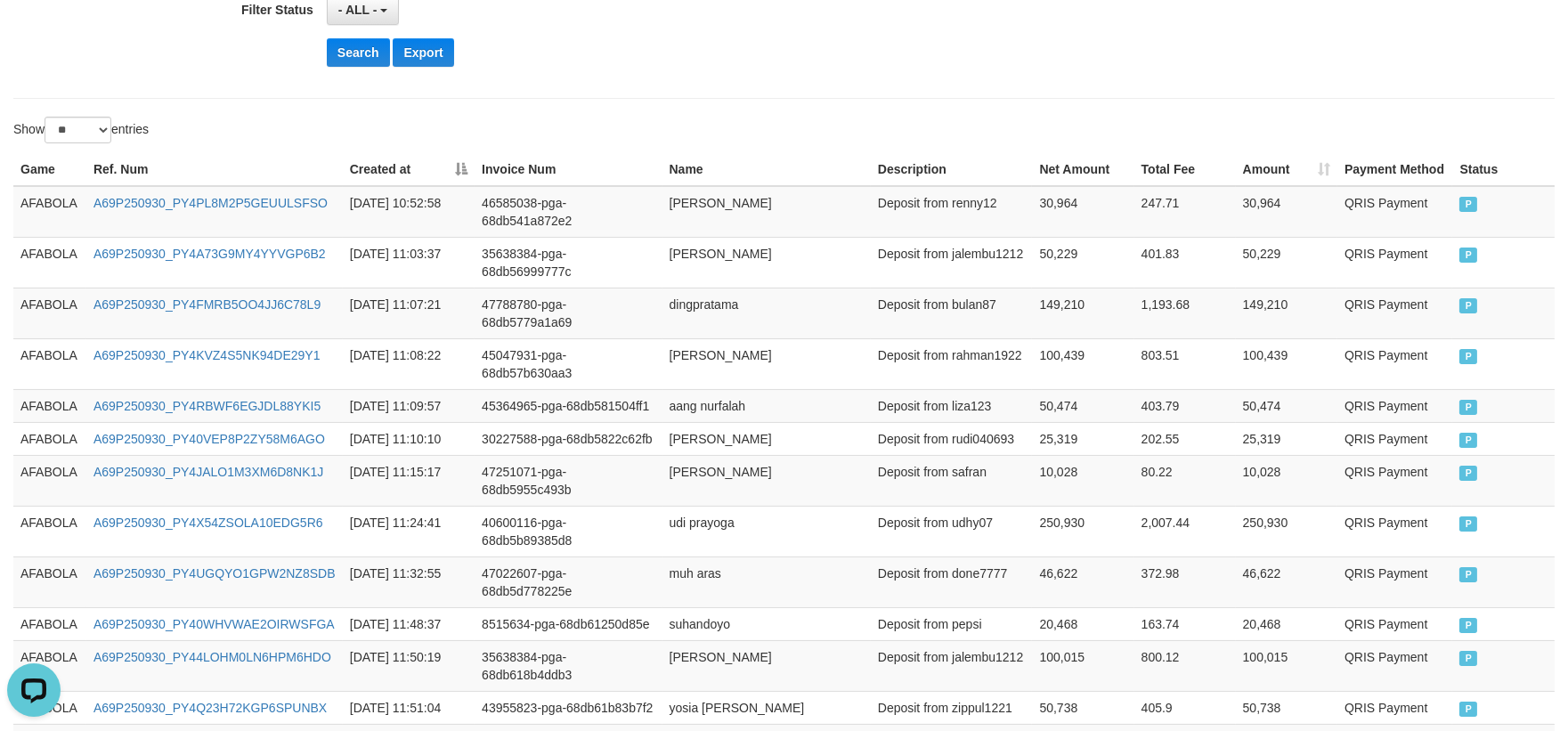
scroll to position [1161, 0]
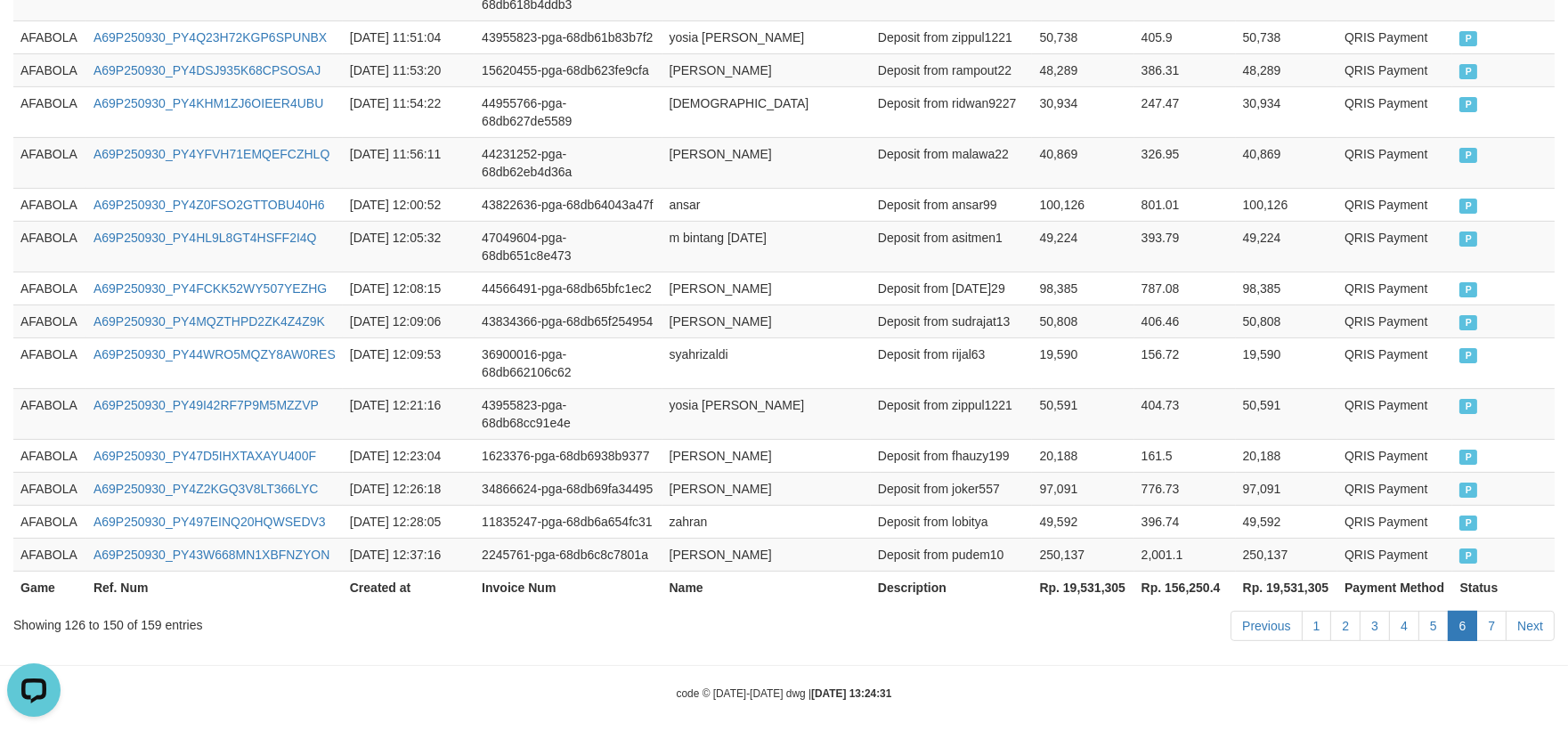
click at [1173, 504] on td "396.74" at bounding box center [1185, 520] width 101 height 33
click at [33, 167] on td "AFABOLA" at bounding box center [49, 162] width 73 height 51
drag, startPoint x: 33, startPoint y: 167, endPoint x: 1056, endPoint y: 402, distance: 1049.6
click at [37, 167] on td "AFABOLA" at bounding box center [49, 162] width 73 height 51
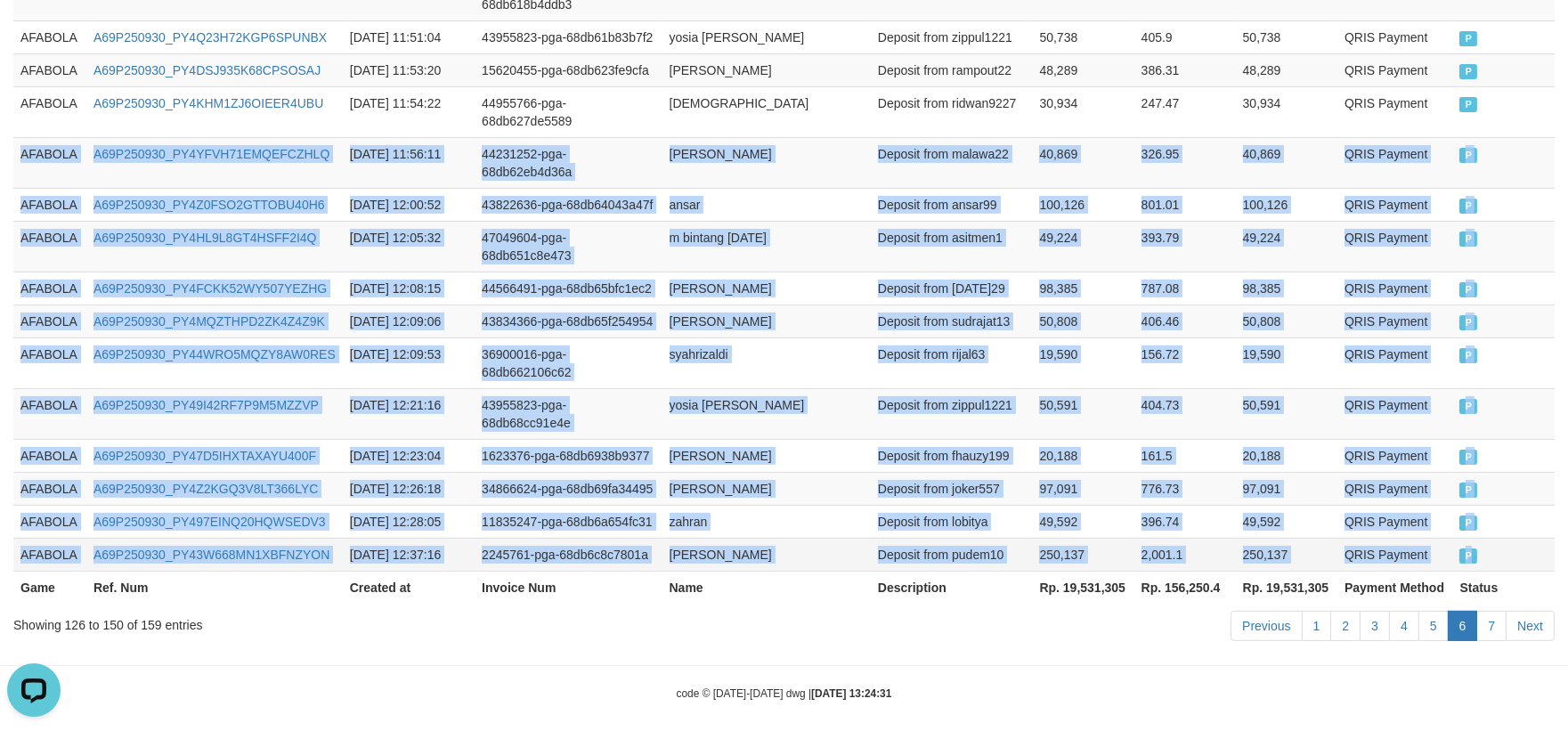
click at [1518, 544] on td "P" at bounding box center [1502, 553] width 102 height 33
copy tbody "AFABOLA A69P250930_PY4YFVH71EMQEFCZHLQ 2025-09-30 11:56:11 44231252-pga-68db62e…"
click at [1486, 611] on link "7" at bounding box center [1491, 626] width 30 height 30
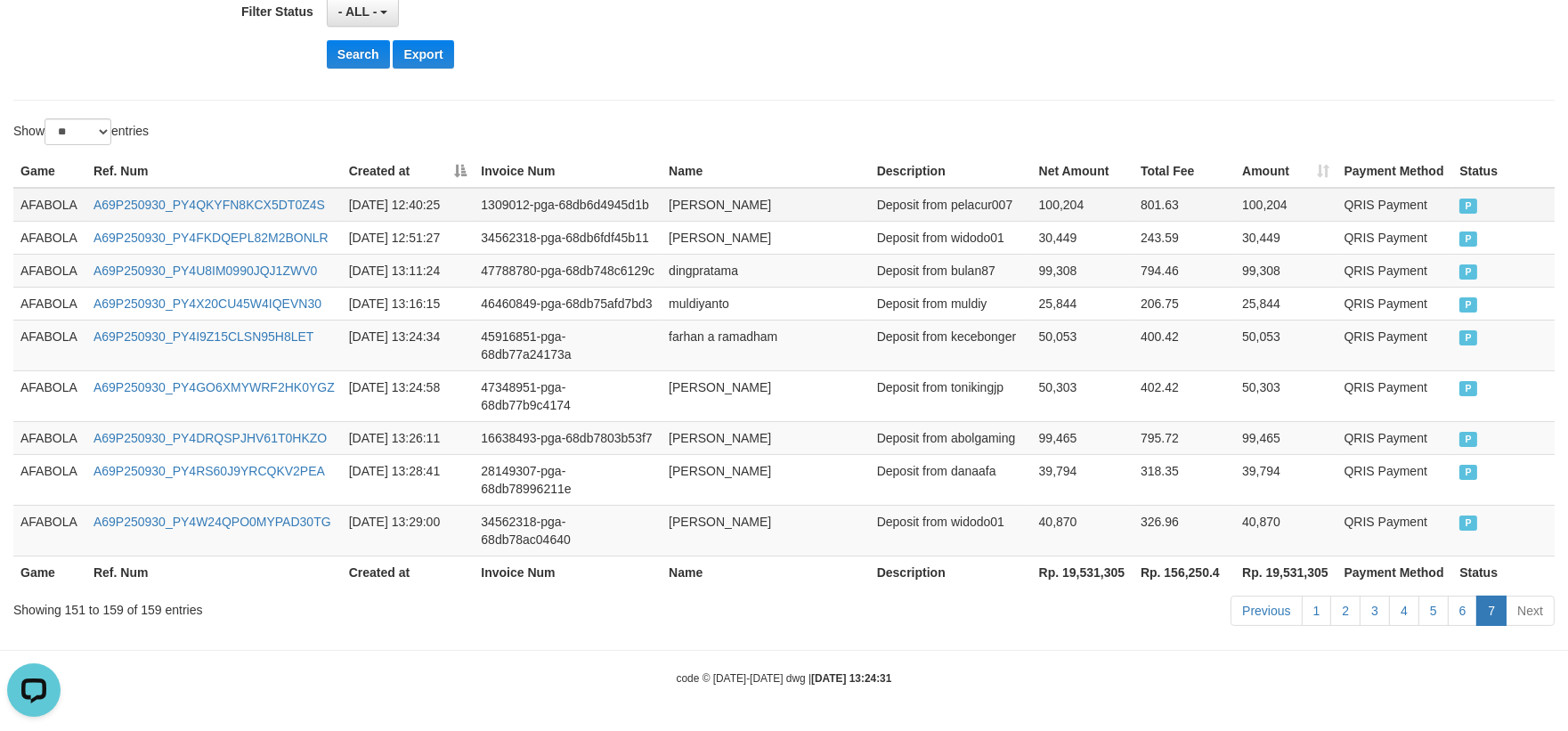
click at [56, 197] on td "AFABOLA" at bounding box center [49, 205] width 73 height 34
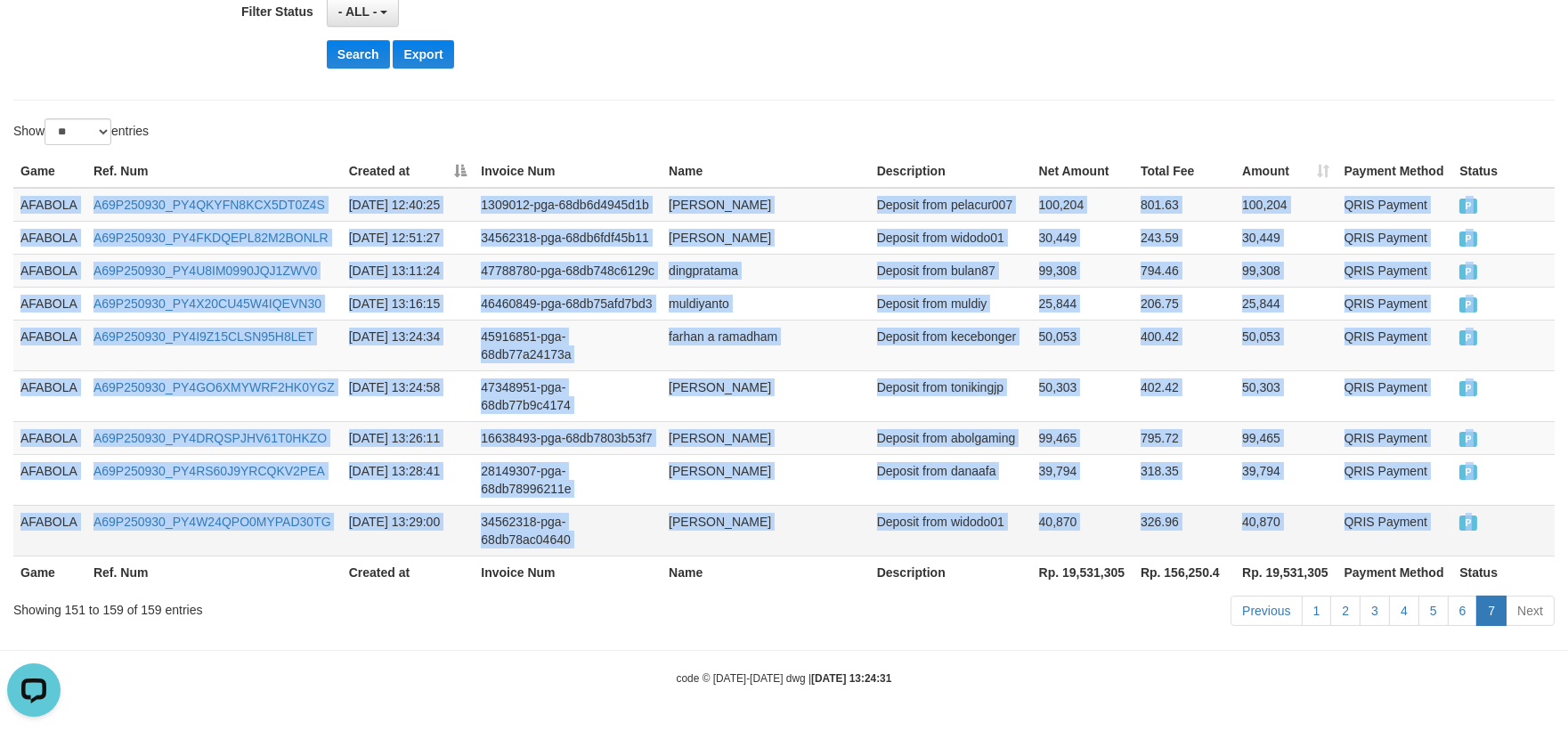
click at [1484, 516] on td "P" at bounding box center [1502, 529] width 102 height 51
copy tbody "AFABOLA A69P250930_PY4QKYFN8KCX5DT0Z4S 2025-09-30 12:40:25 1309012-pga-68db6d49…"
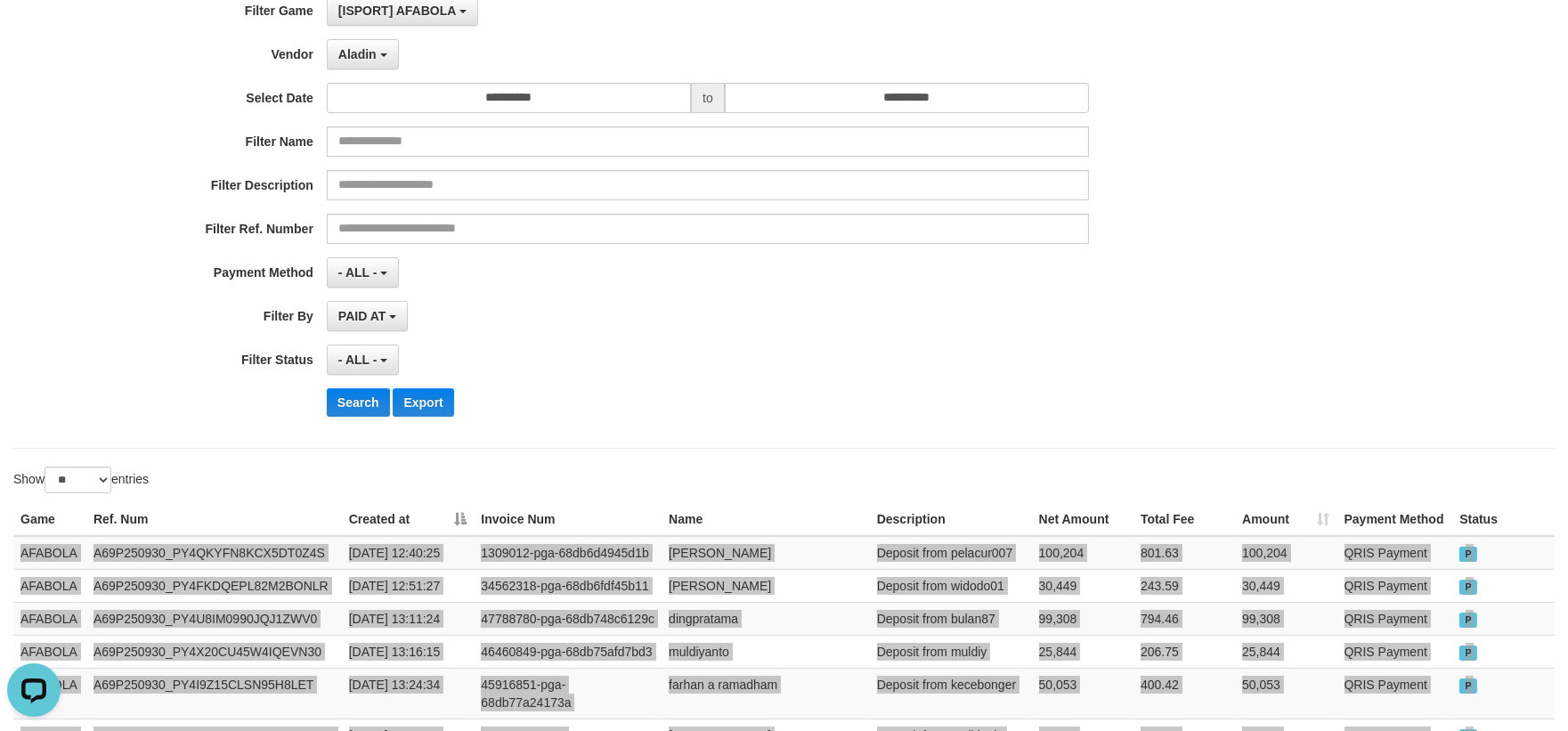
scroll to position [94, 0]
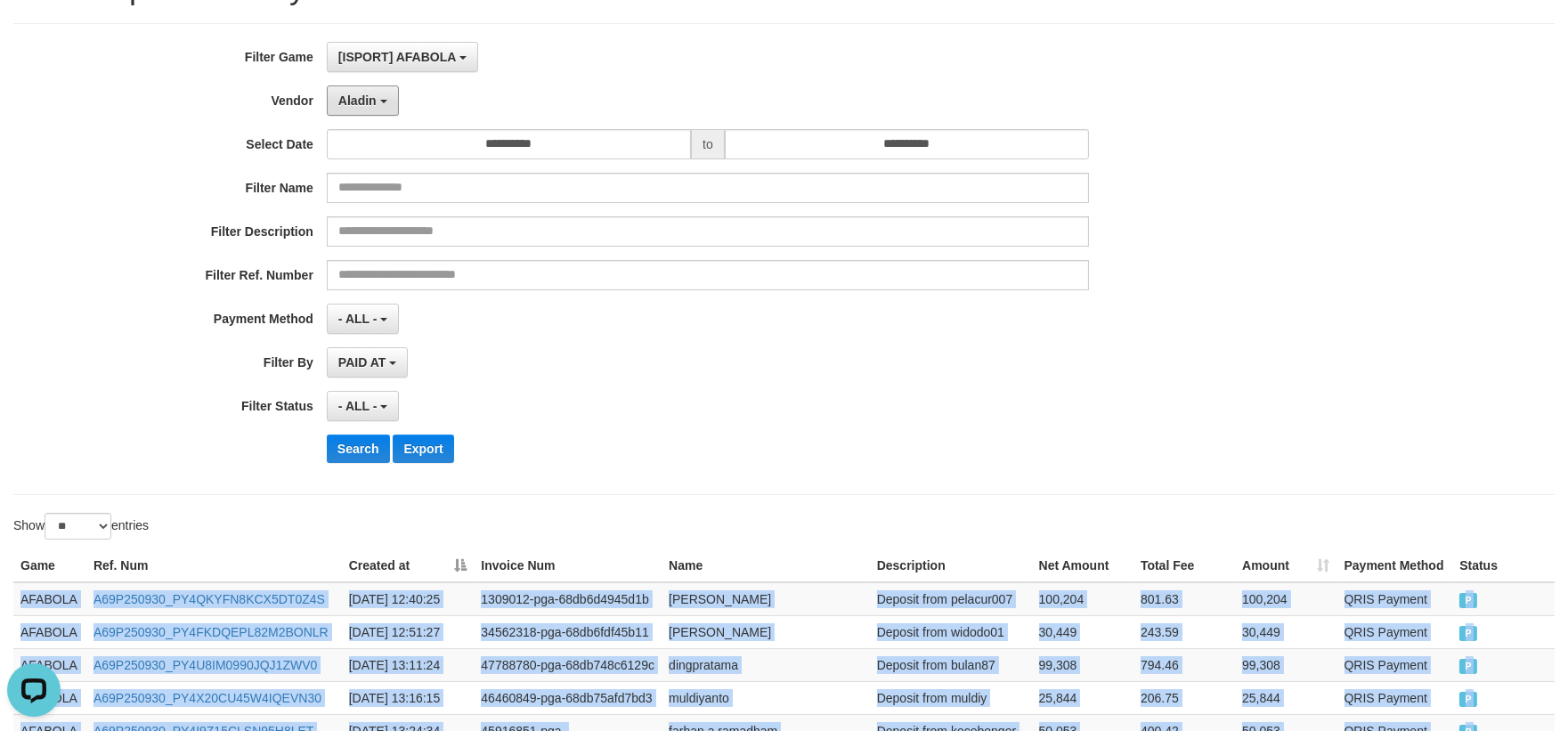
drag, startPoint x: 381, startPoint y: 99, endPoint x: 291, endPoint y: 86, distance: 90.9
click at [374, 99] on button "Aladin" at bounding box center [362, 100] width 72 height 30
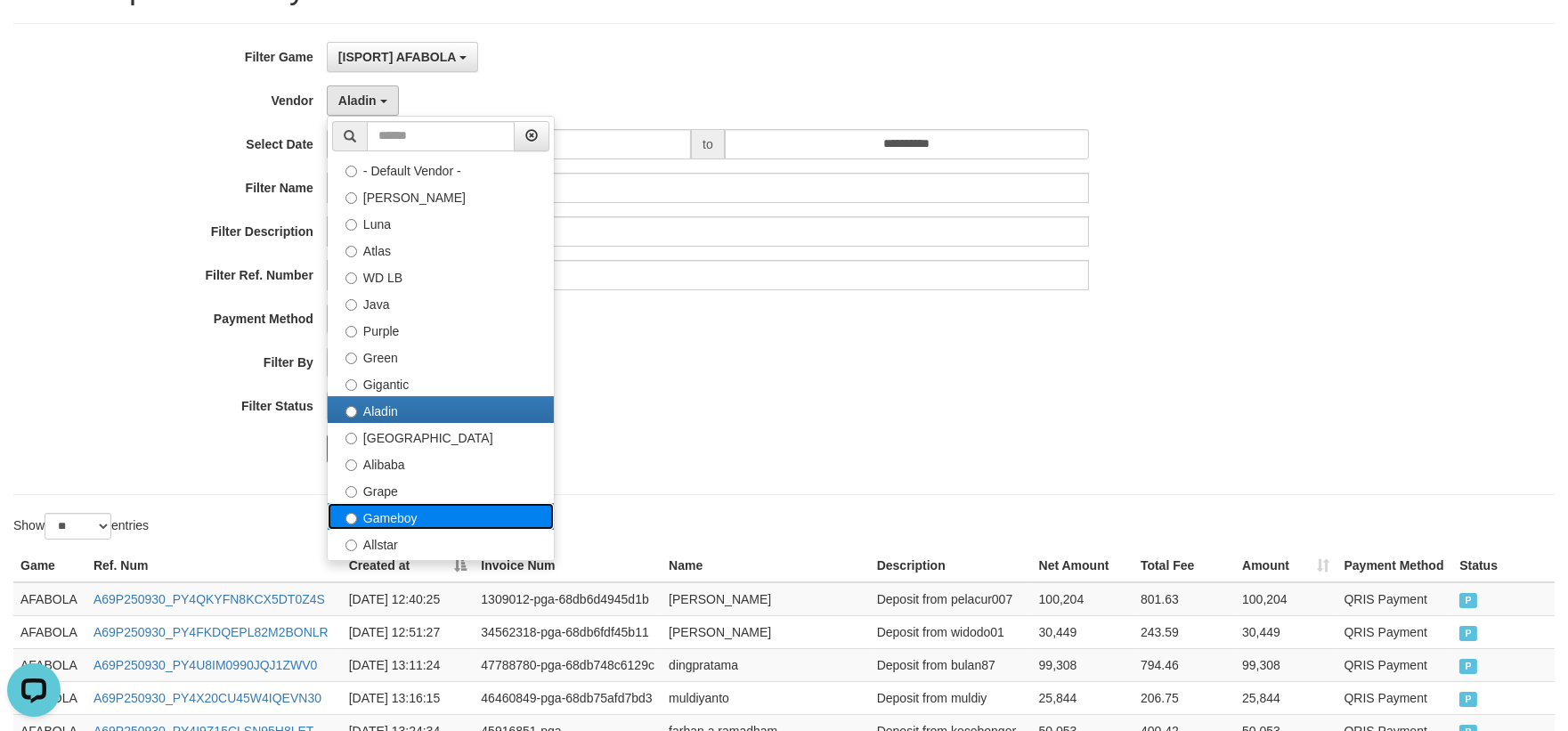
click at [376, 507] on label "Gameboy" at bounding box center [440, 516] width 226 height 27
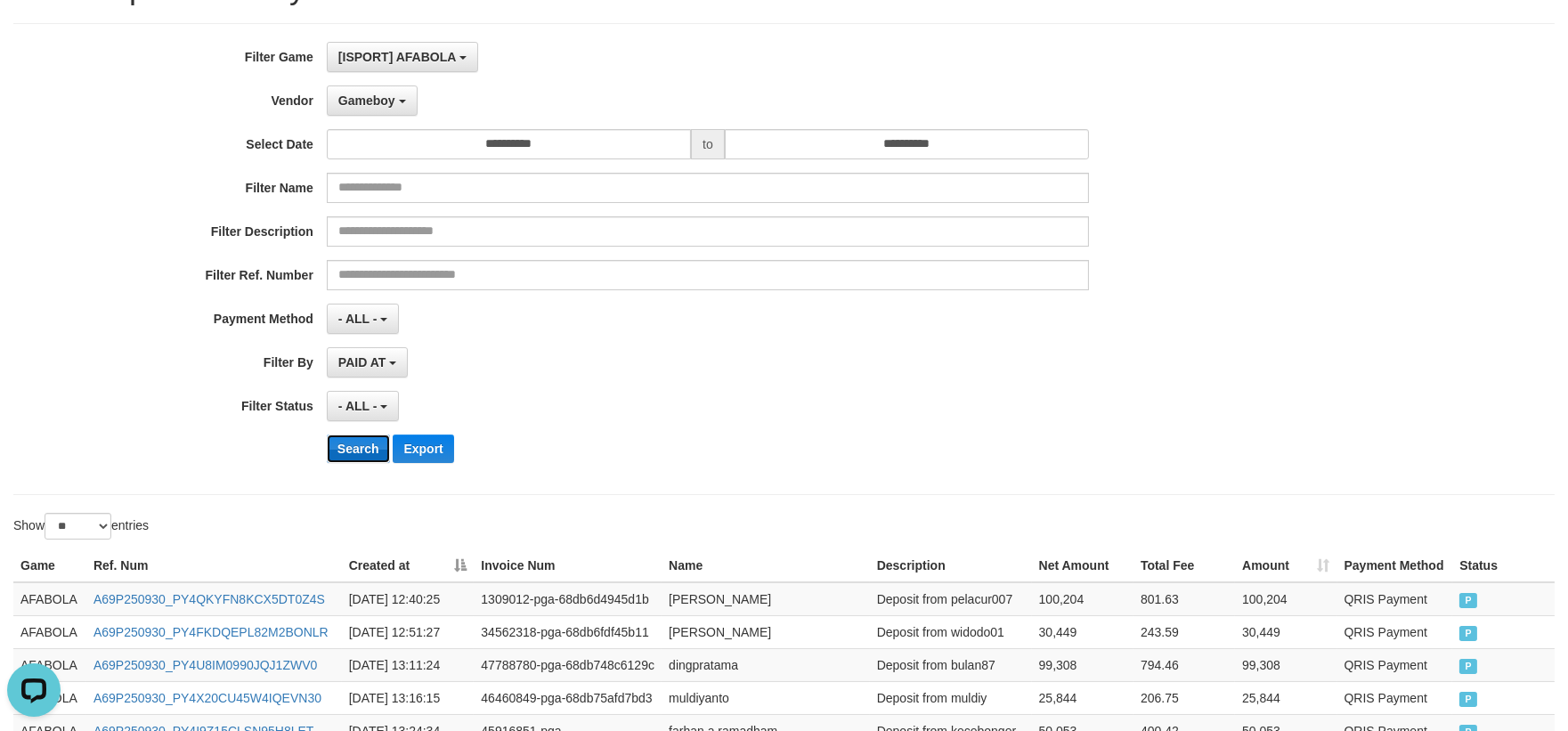
click at [349, 447] on button "Search" at bounding box center [358, 449] width 64 height 29
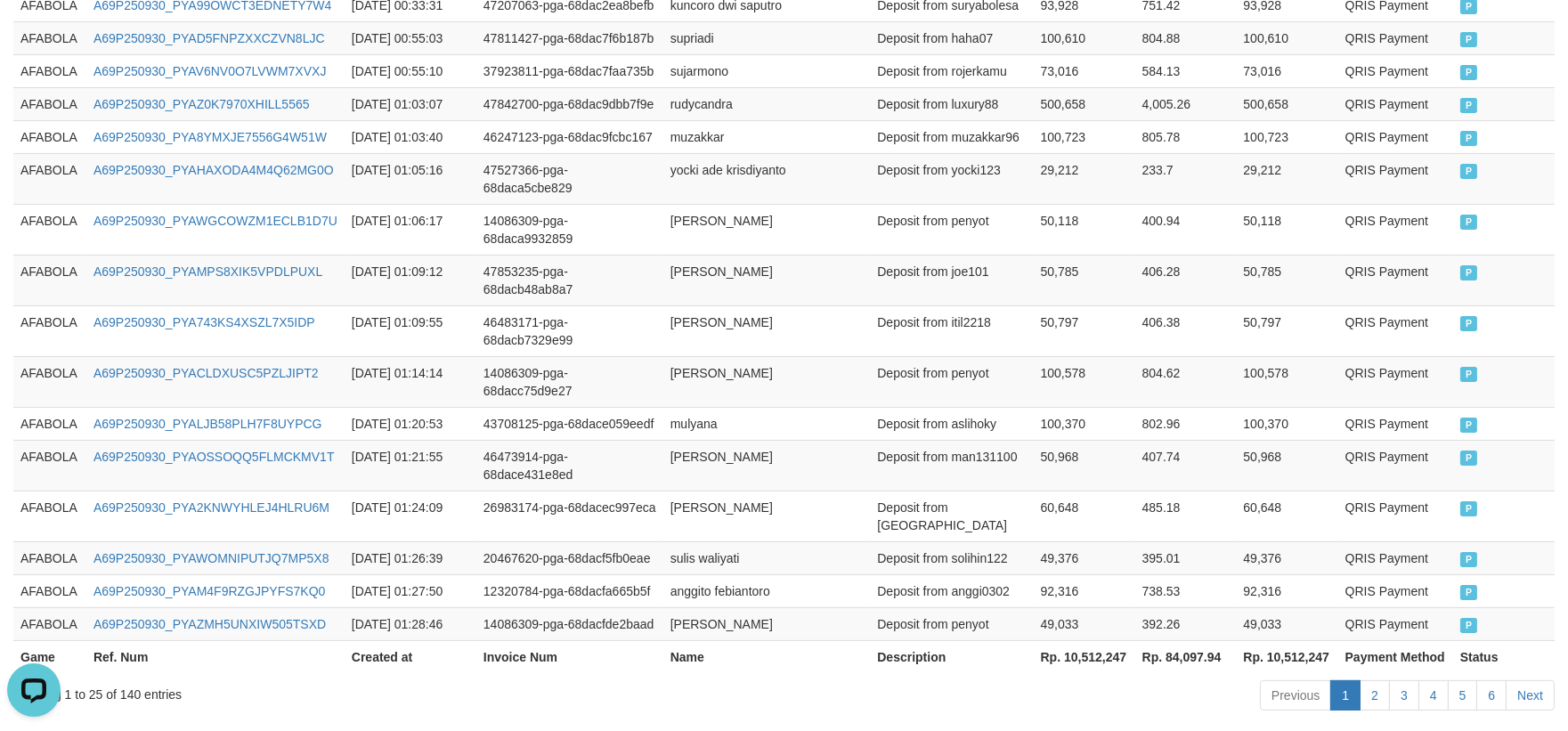
scroll to position [1161, 0]
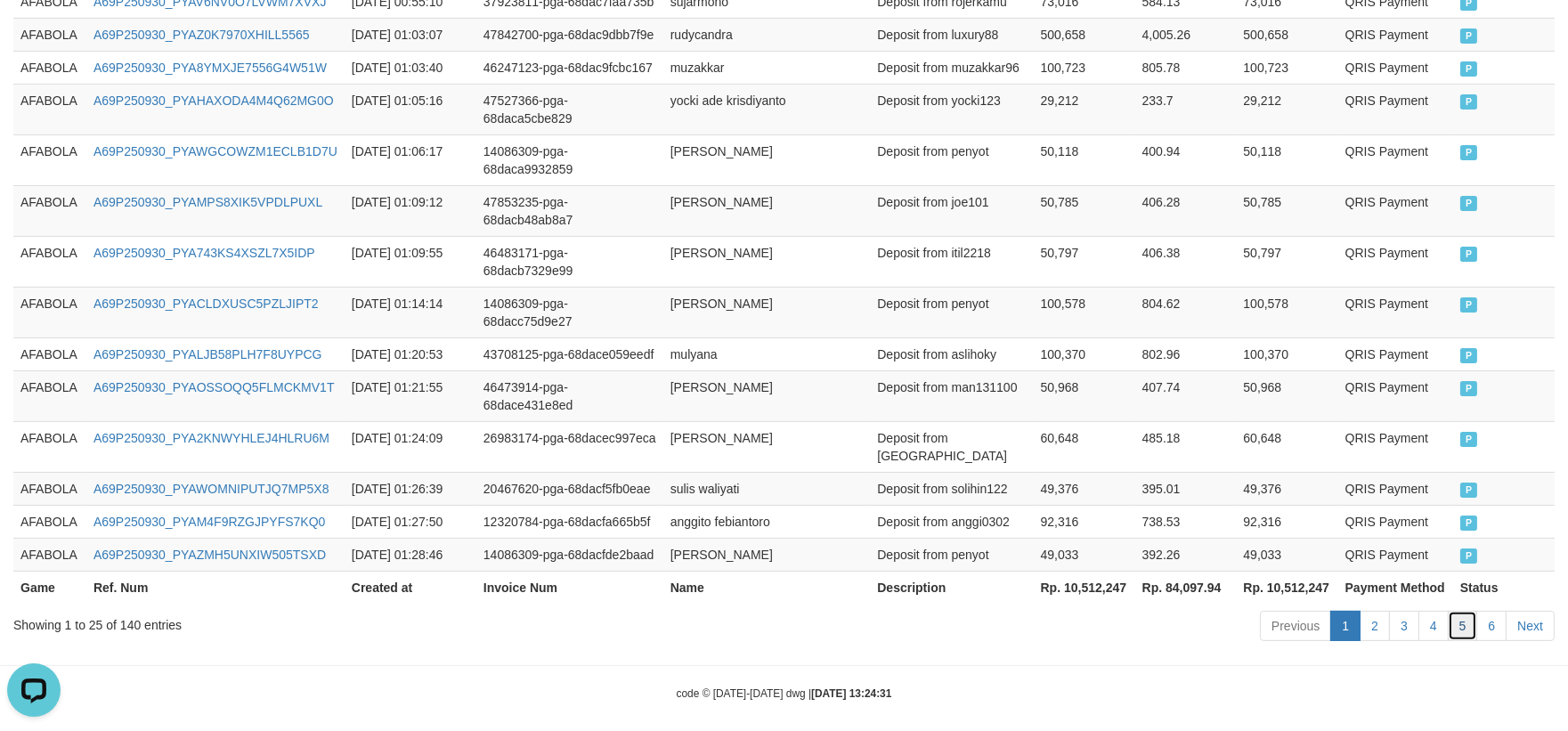
click at [1468, 611] on link "5" at bounding box center [1463, 626] width 30 height 30
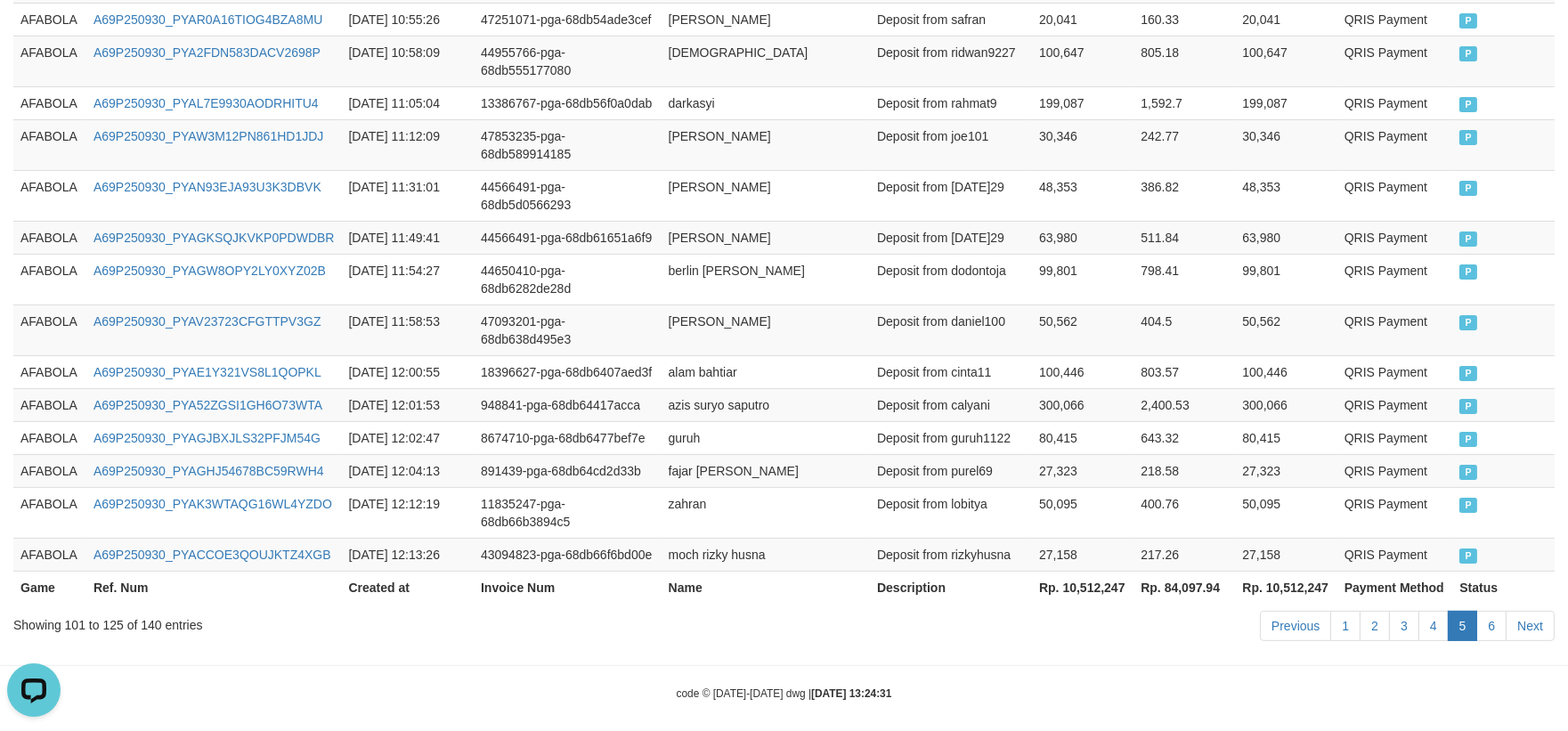
click at [956, 384] on td "Deposit from cinta11" at bounding box center [950, 371] width 162 height 33
click at [30, 226] on td "AFABOLA" at bounding box center [49, 237] width 73 height 33
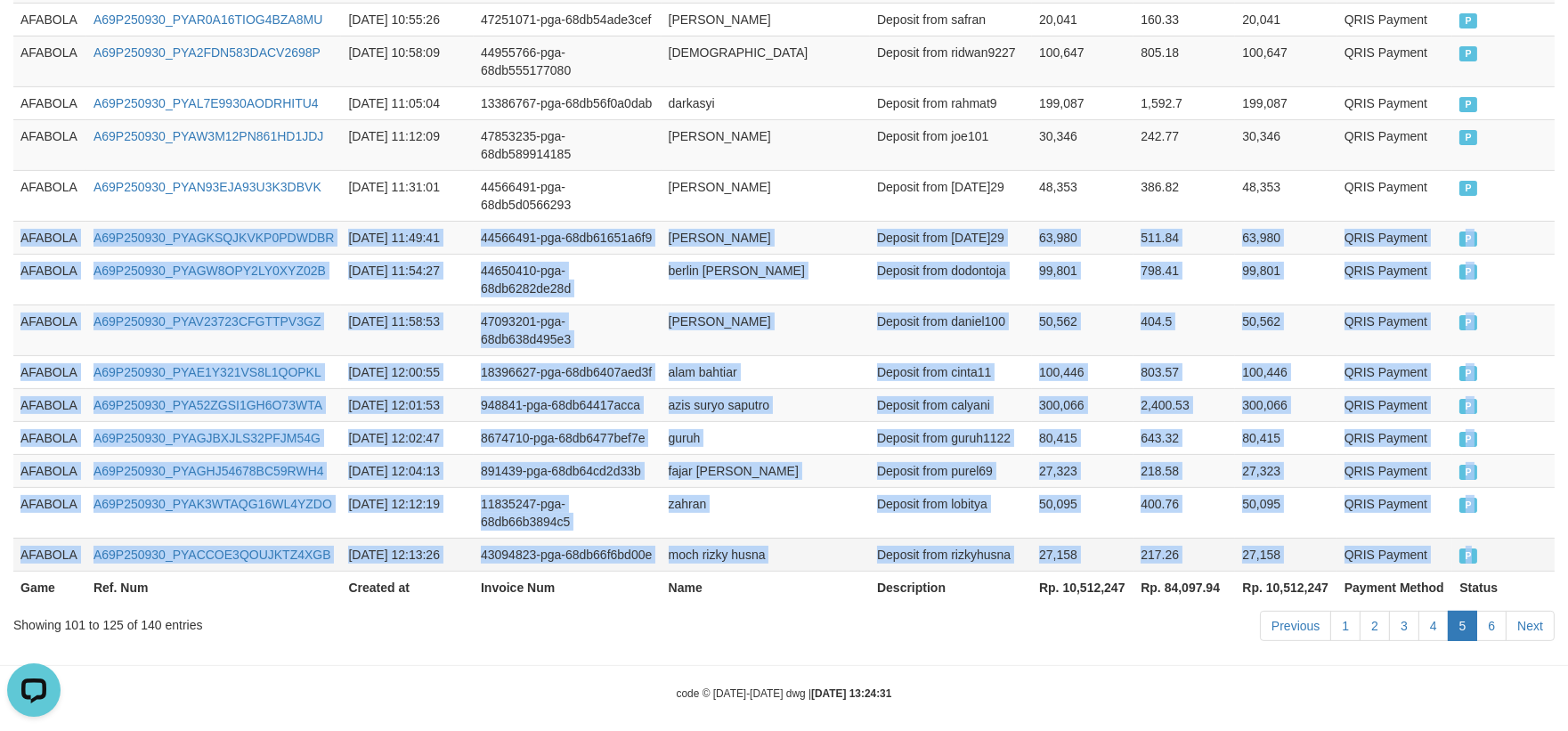
click at [1508, 537] on td "P" at bounding box center [1502, 553] width 102 height 33
copy tbody "AFABOLA A69P250930_PYAGKSQJKVKP0PDWDBR 2025-09-30 11:49:41 44566491-pga-68db616…"
click at [1501, 616] on link "6" at bounding box center [1491, 626] width 30 height 30
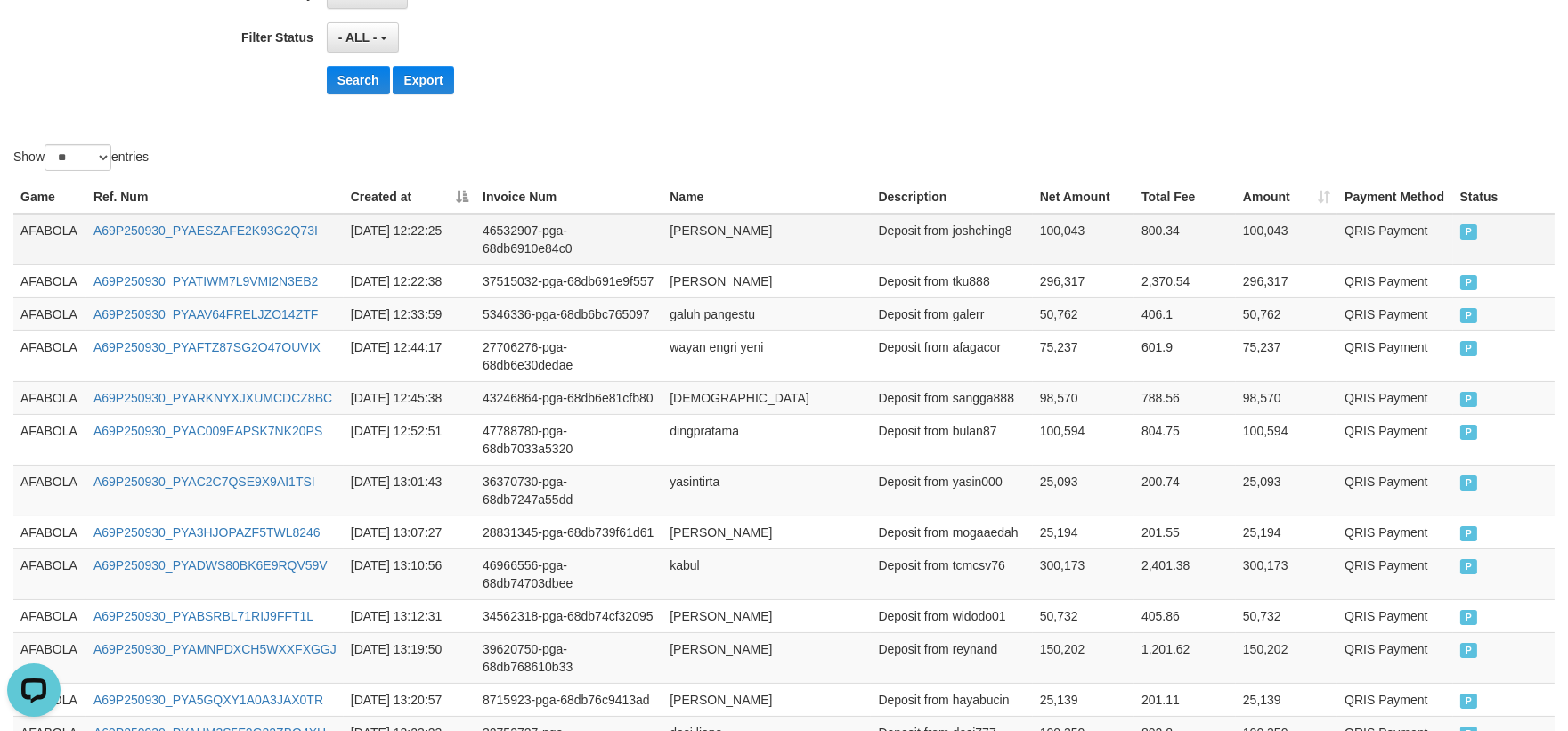
click at [56, 233] on td "AFABOLA" at bounding box center [49, 240] width 73 height 52
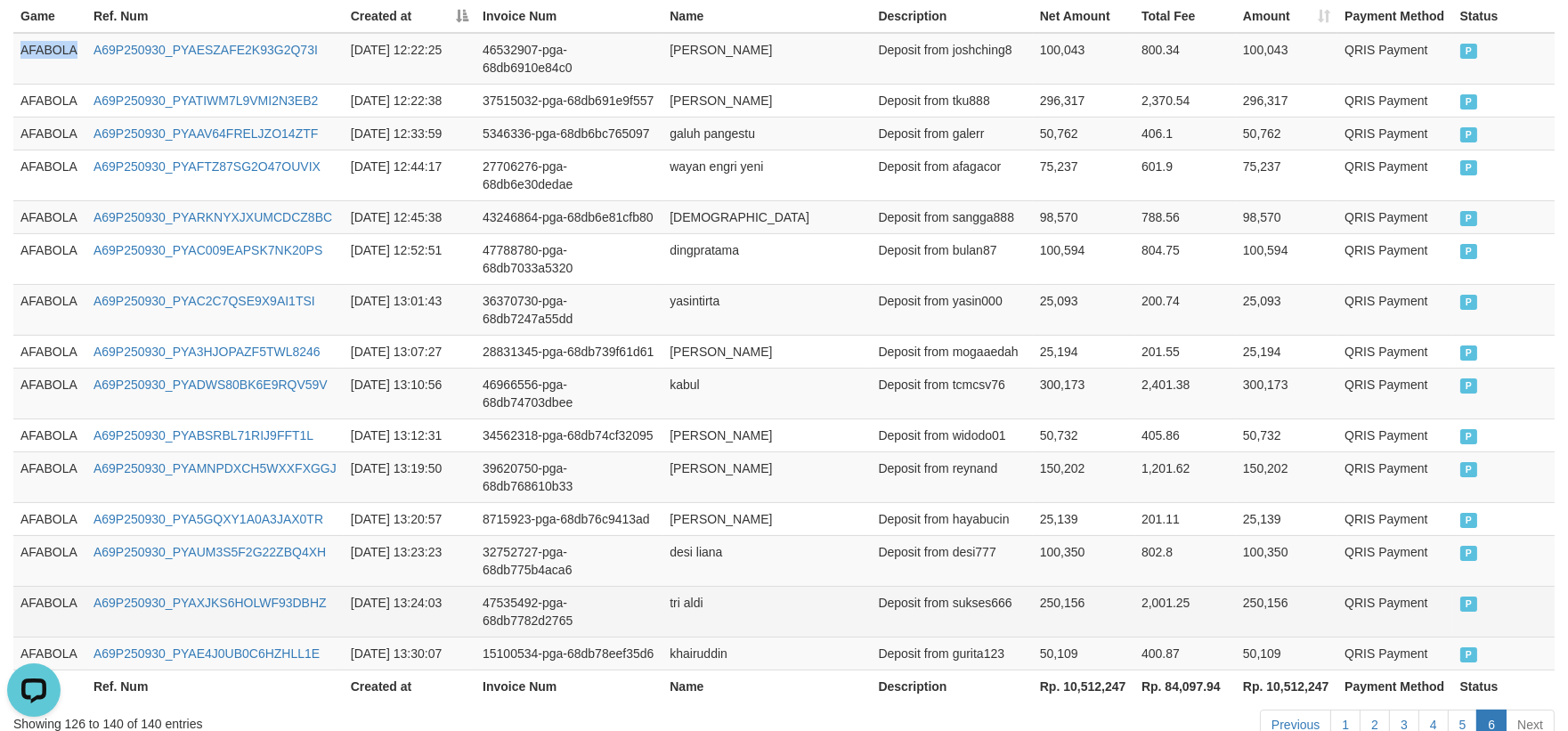
scroll to position [759, 0]
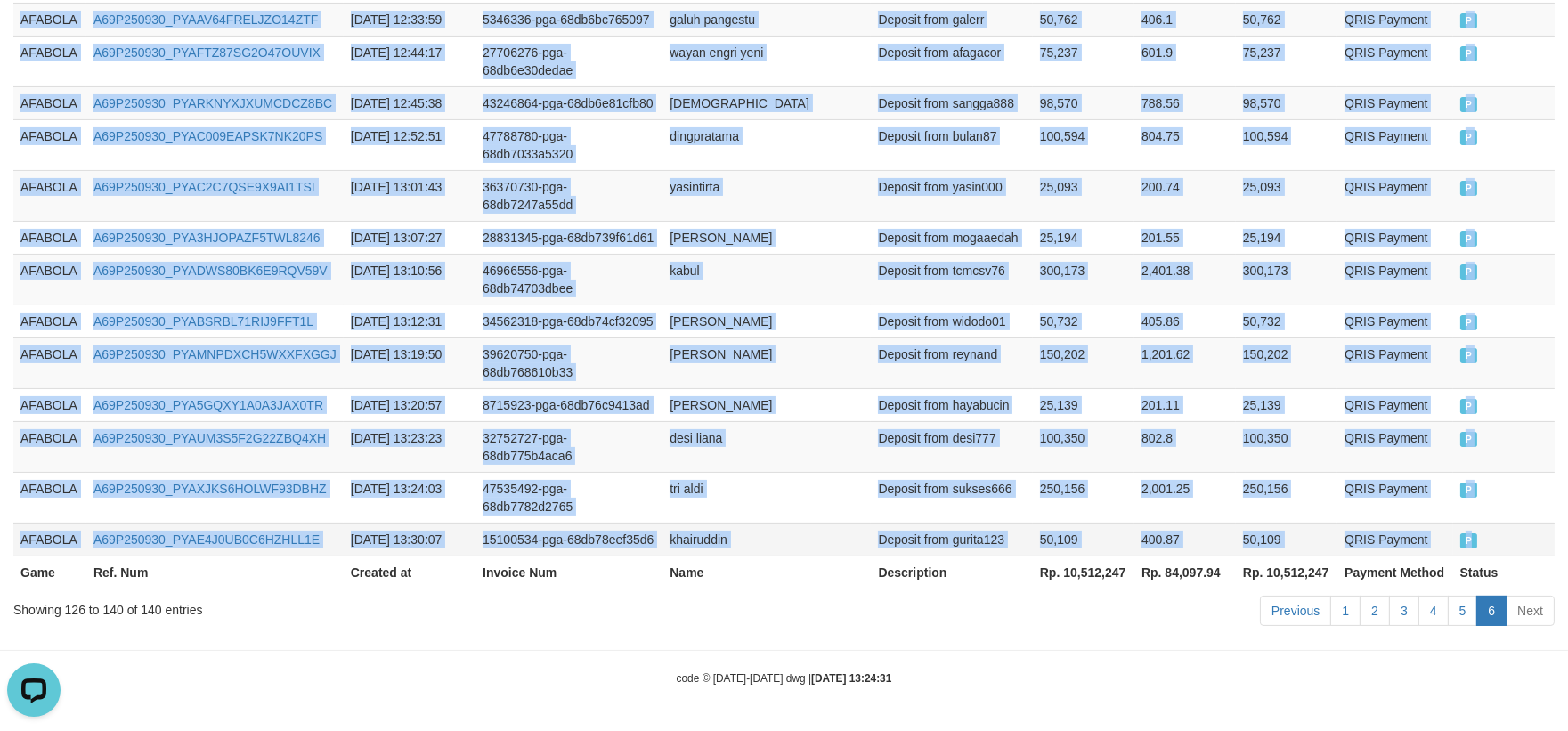
click at [1527, 525] on td "P" at bounding box center [1503, 538] width 101 height 33
copy tbody "AFABOLA A69P250930_PYAESZAFE2K93G2Q73I 2025-09-30 12:22:25 46532907-pga-68db691…"
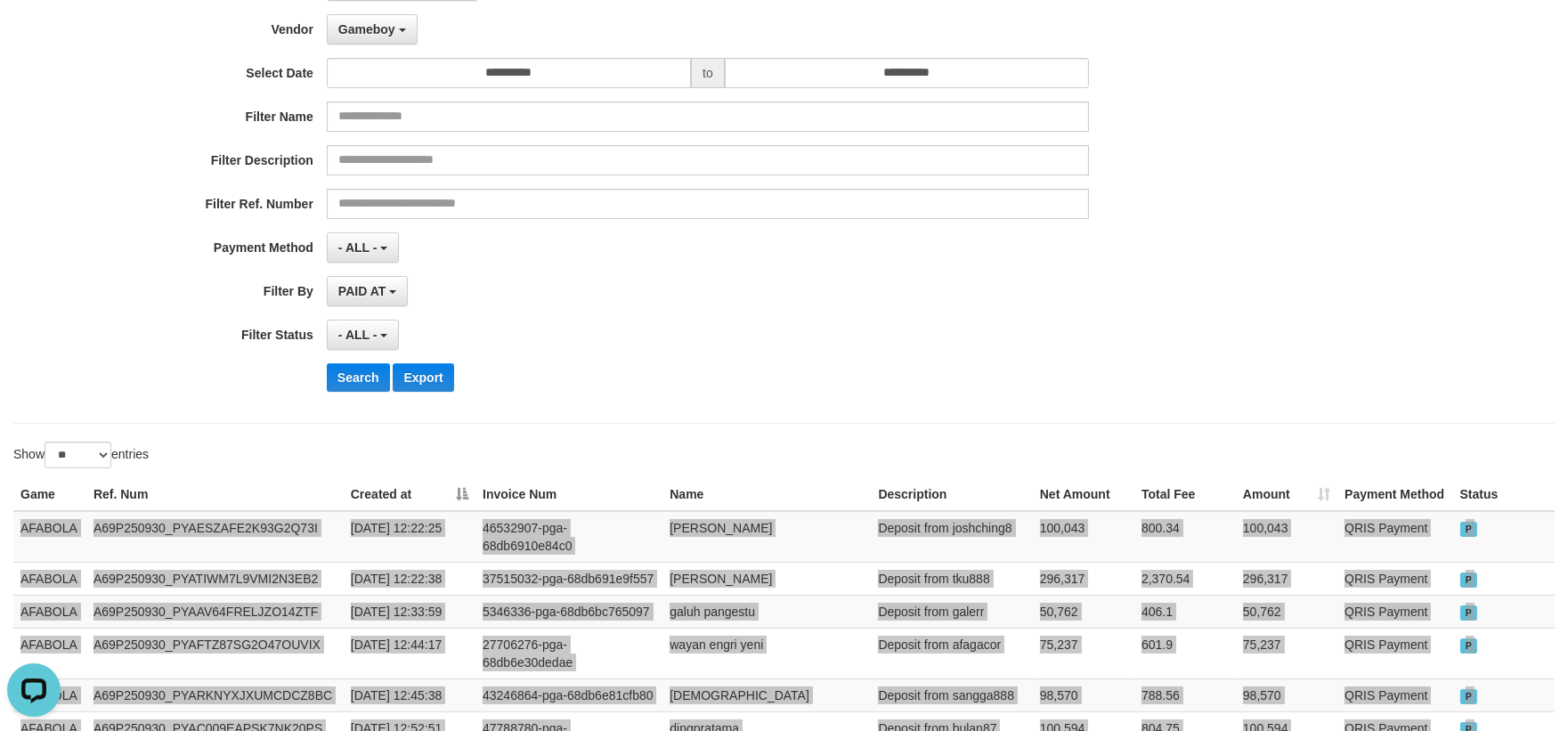
scroll to position [0, 0]
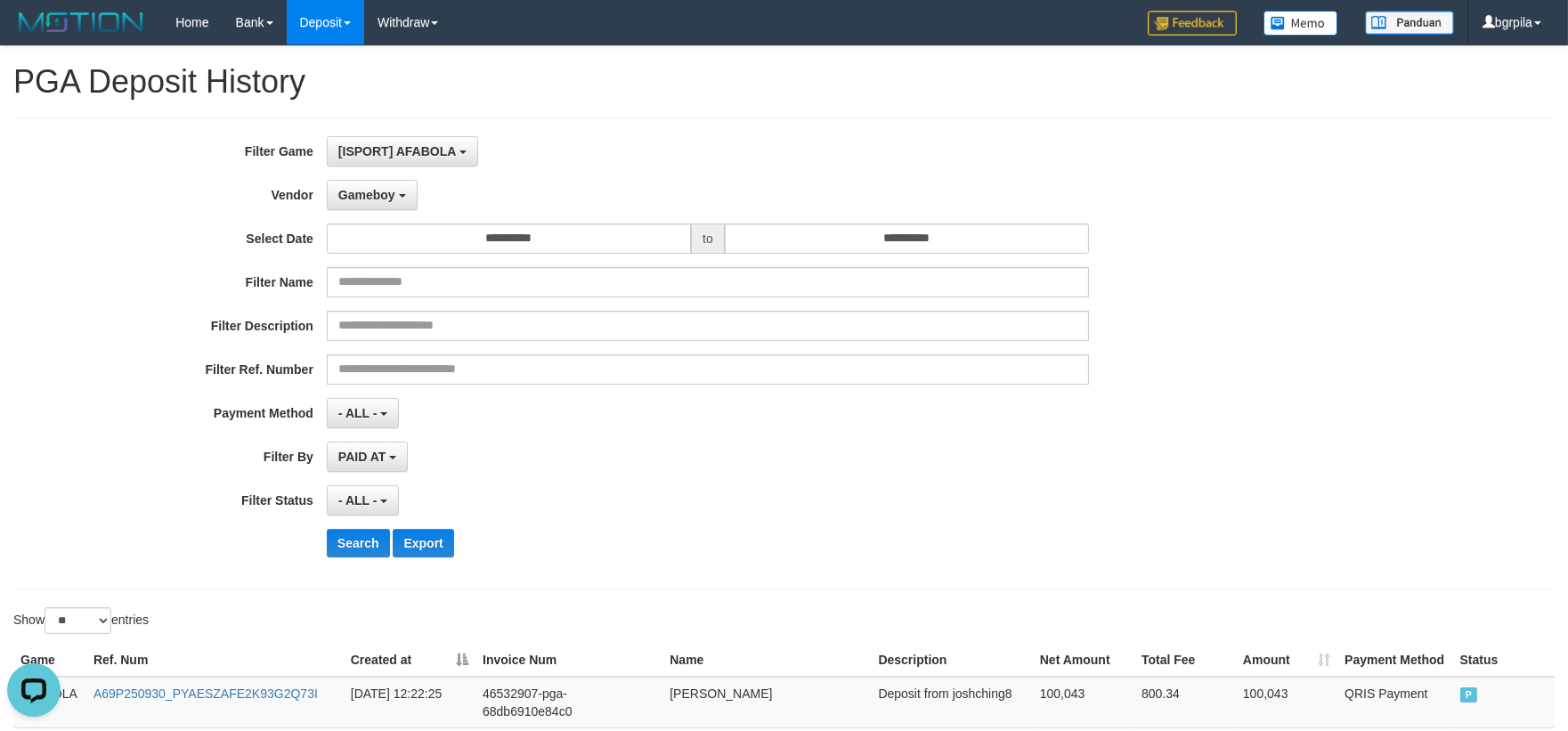
click at [402, 171] on div "**********" at bounding box center [654, 353] width 1307 height 435
click at [381, 202] on button "Gameboy" at bounding box center [371, 195] width 91 height 30
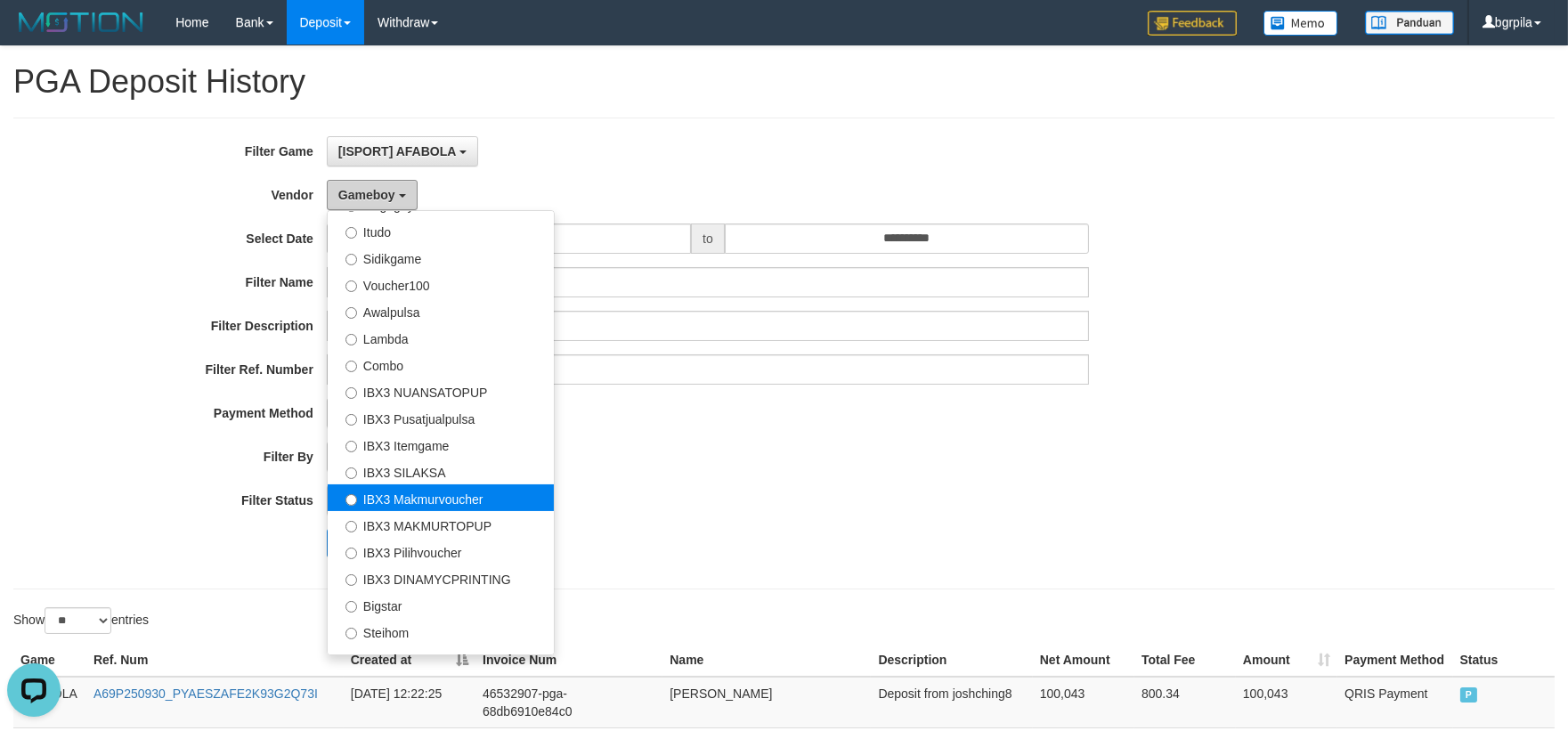
scroll to position [636, 0]
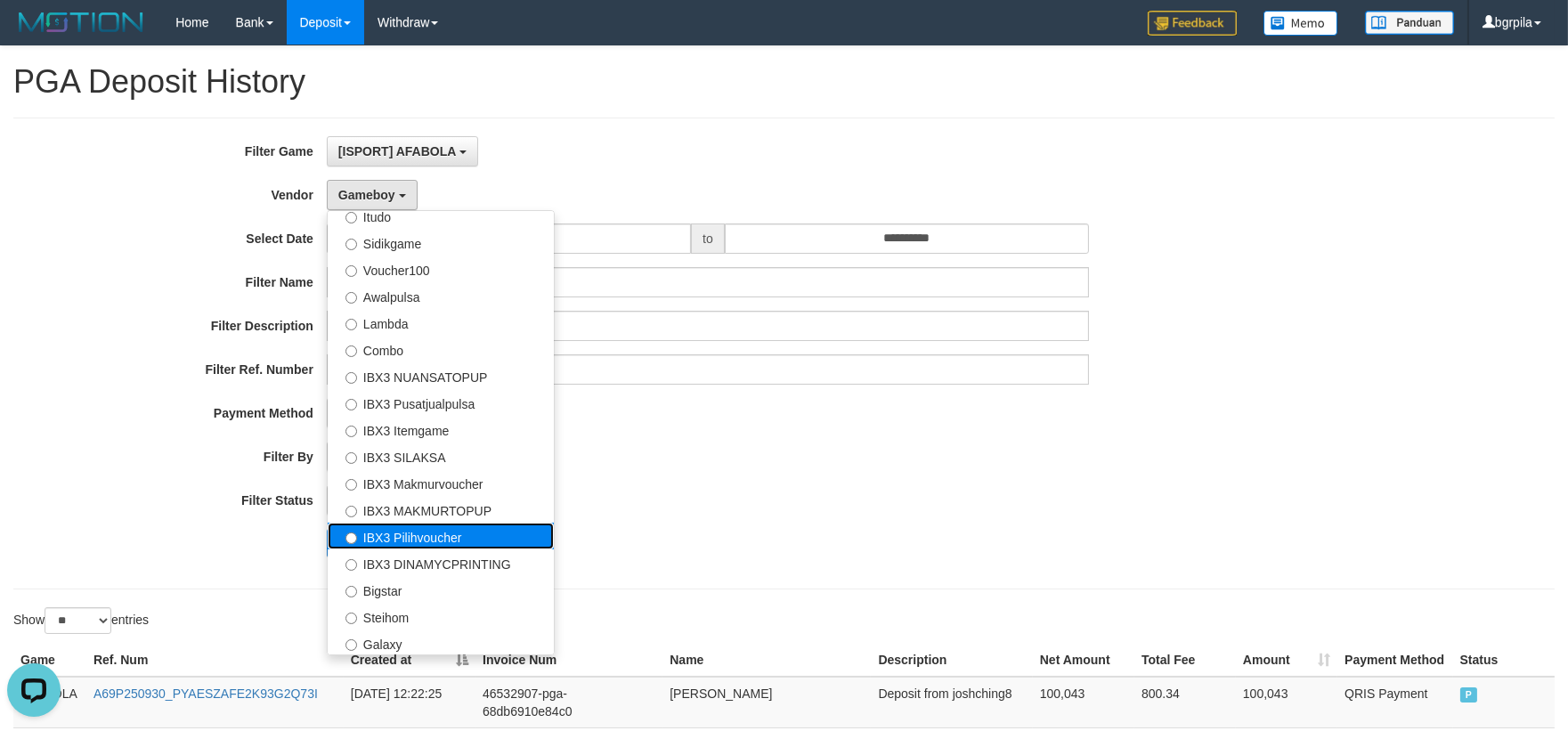
click at [431, 529] on label "IBX3 Pilihvoucher" at bounding box center [440, 535] width 226 height 27
select select "**********"
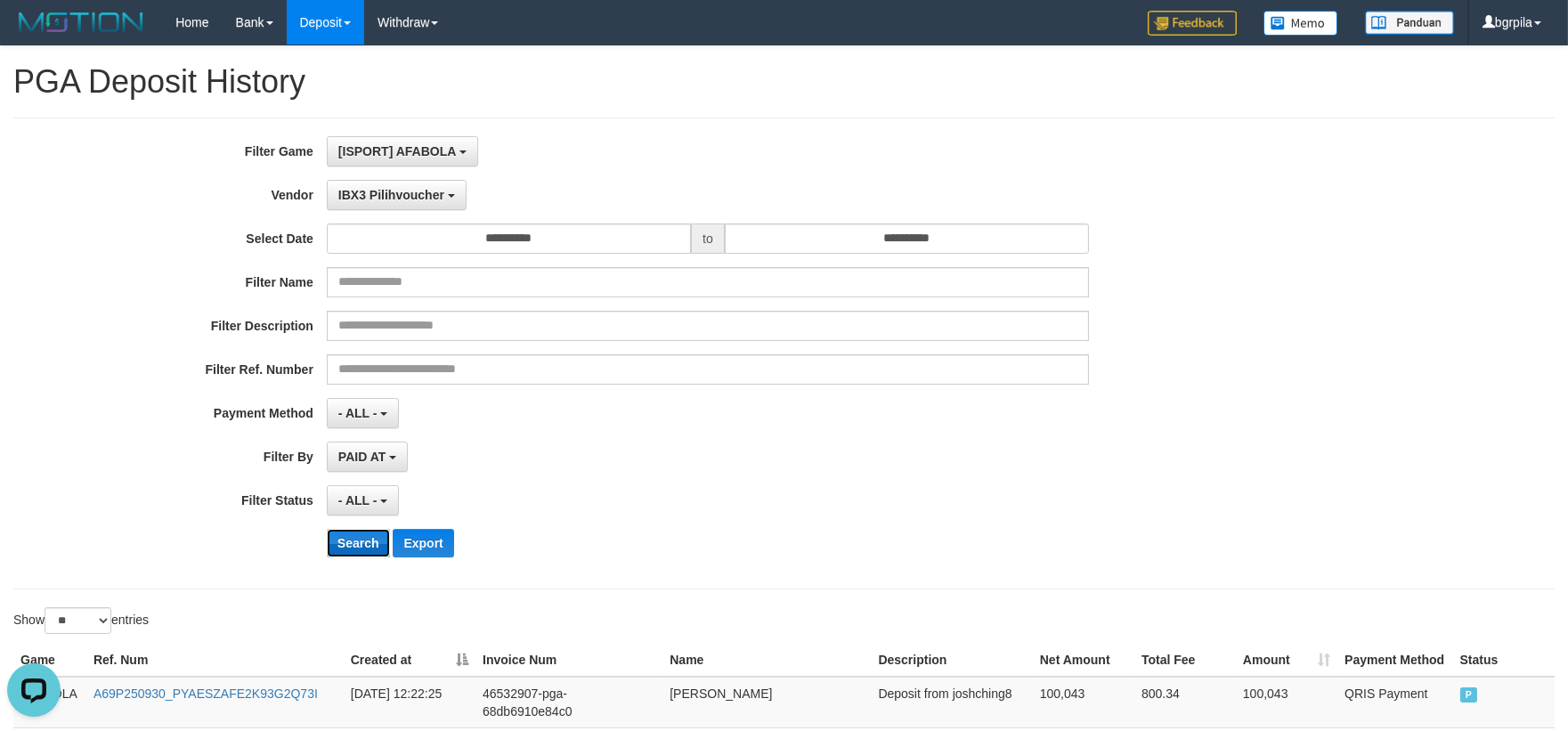
click at [358, 544] on button "Search" at bounding box center [358, 542] width 64 height 29
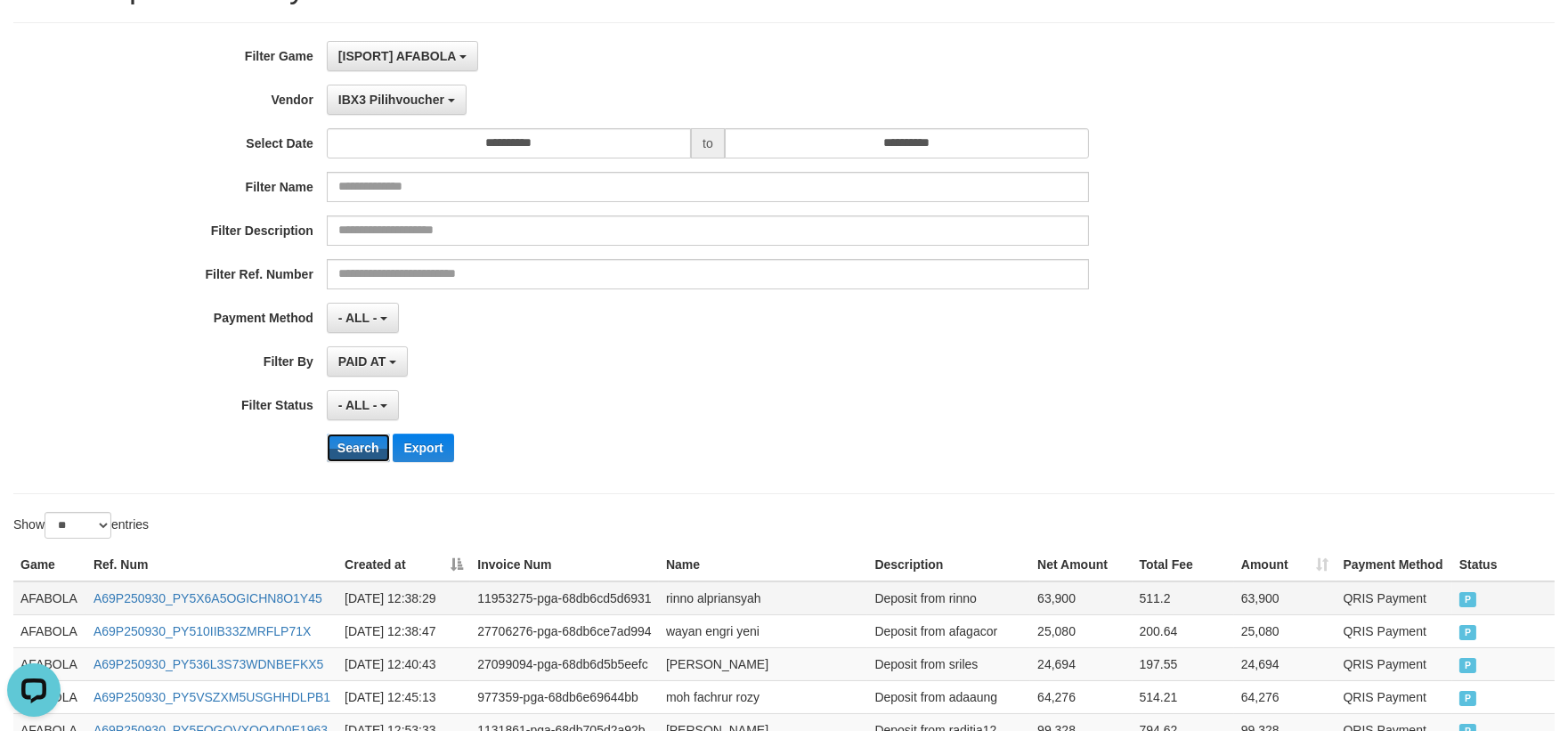
scroll to position [395, 0]
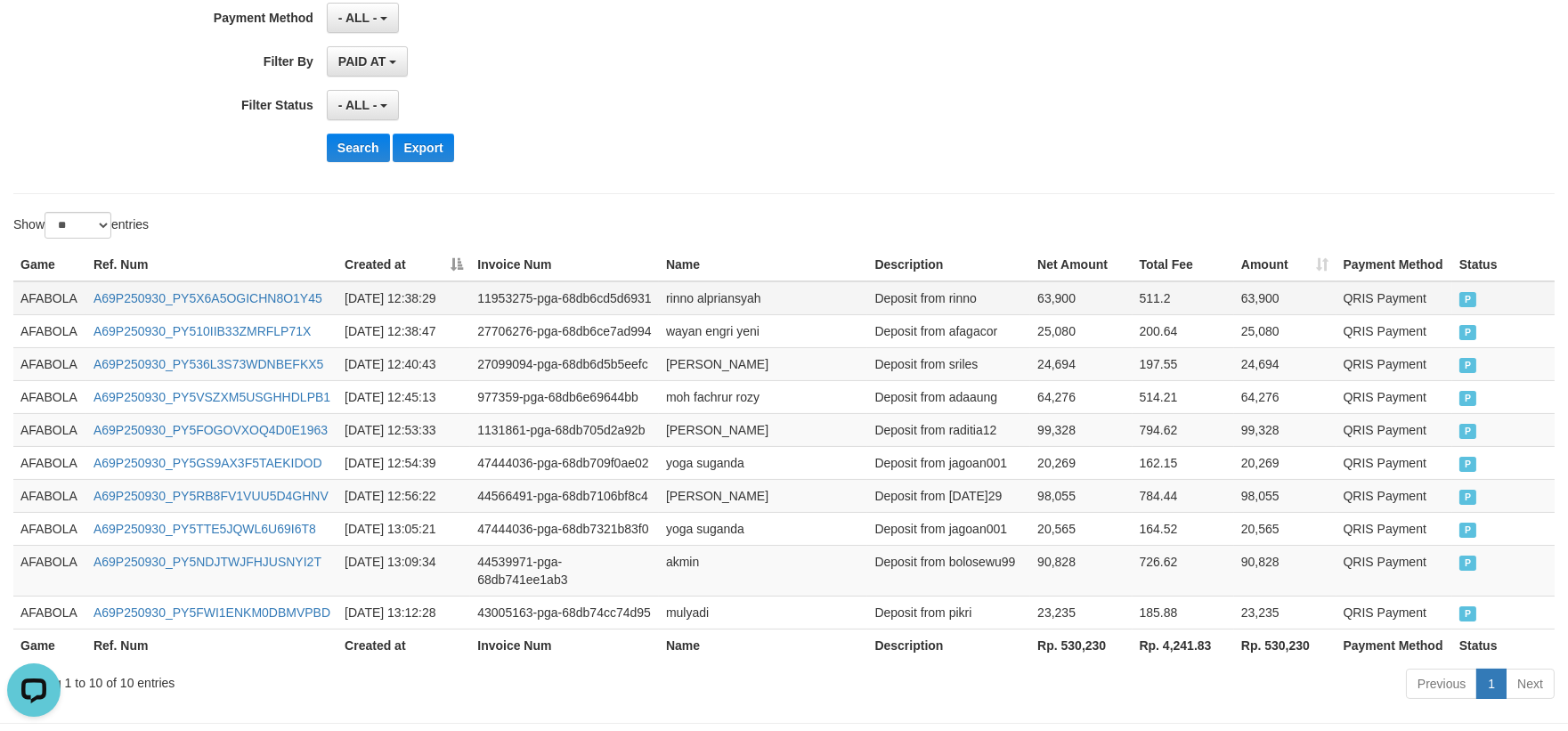
click at [68, 302] on td "AFABOLA" at bounding box center [49, 298] width 73 height 34
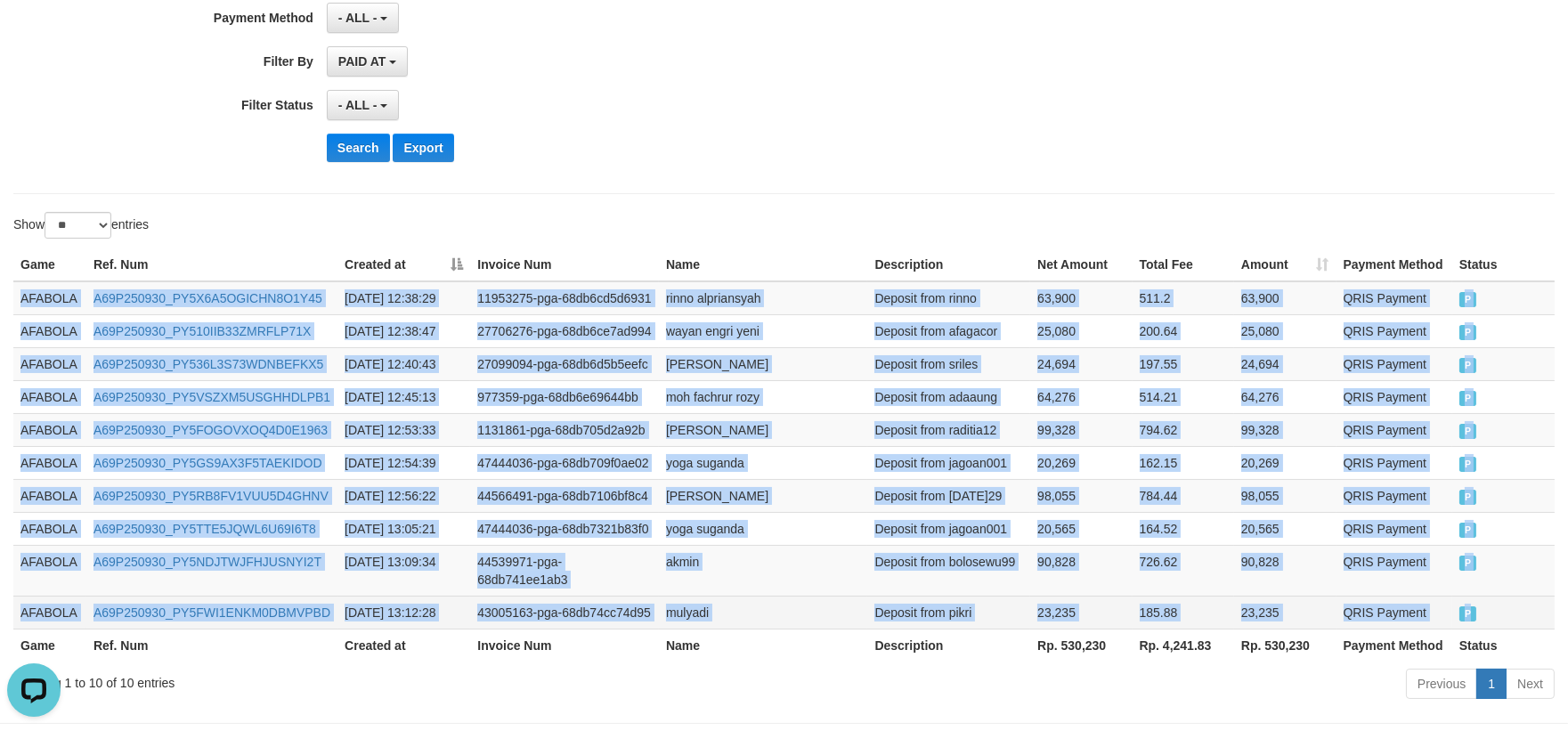
click at [1550, 600] on td "P" at bounding box center [1502, 612] width 102 height 33
copy tbody "AFABOLA A69P250930_PY5X6A5OGICHN8O1Y45 2025-09-30 12:38:29 11953275-pga-68db6cd…"
click at [1158, 596] on td "185.88" at bounding box center [1183, 612] width 101 height 33
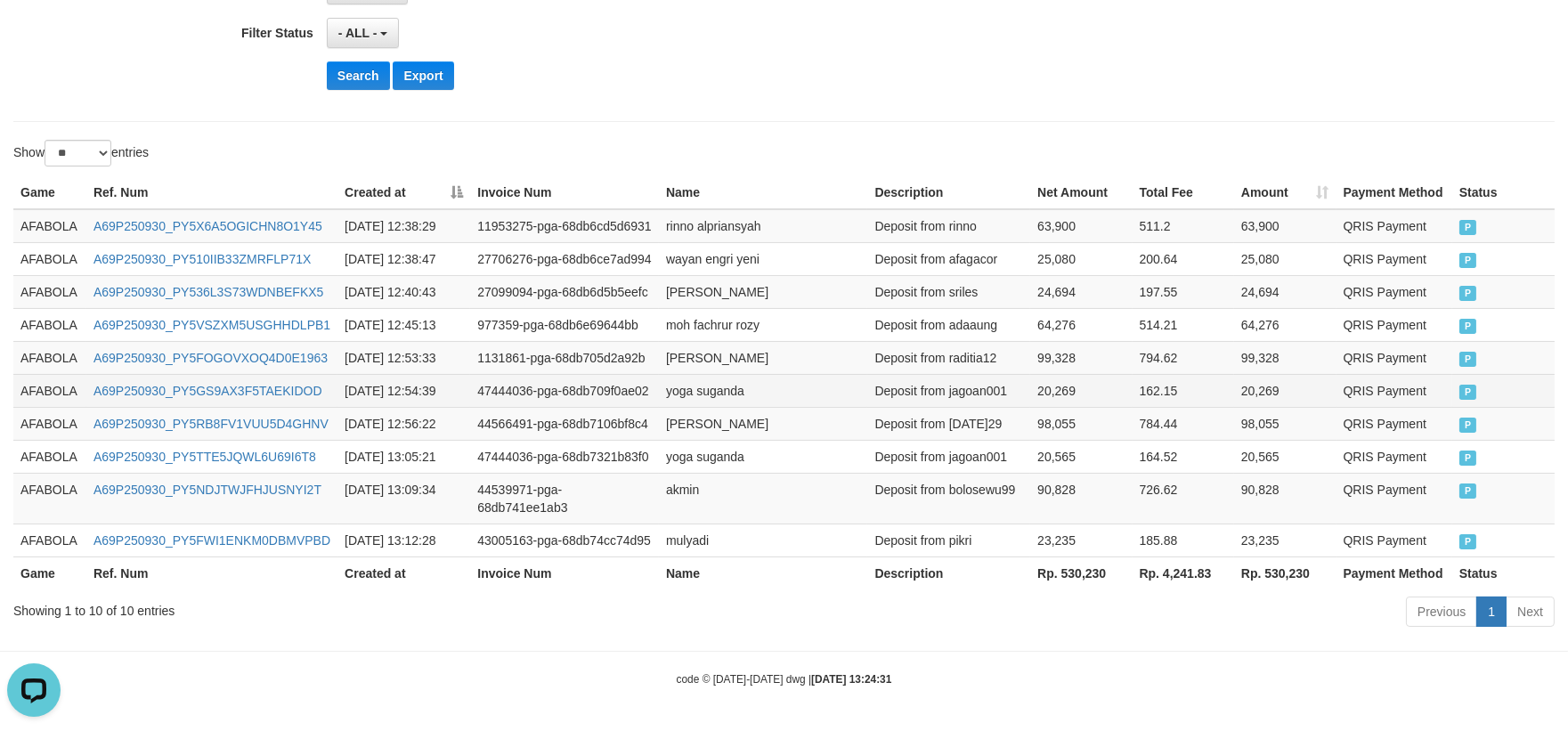
scroll to position [469, 0]
